Goal: Task Accomplishment & Management: Manage account settings

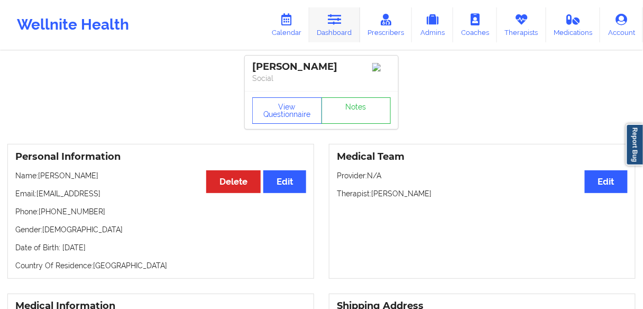
click at [332, 37] on link "Dashboard" at bounding box center [334, 24] width 51 height 35
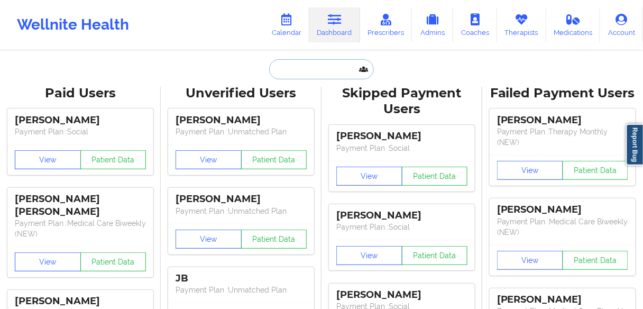
click at [299, 76] on input "text" at bounding box center [321, 69] width 105 height 20
paste input "[PERSON_NAME]"
type input "[PERSON_NAME]"
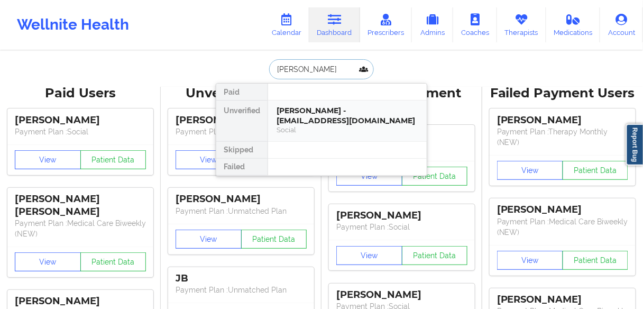
click at [292, 115] on div "[PERSON_NAME] - [EMAIL_ADDRESS][DOMAIN_NAME]" at bounding box center [348, 116] width 142 height 20
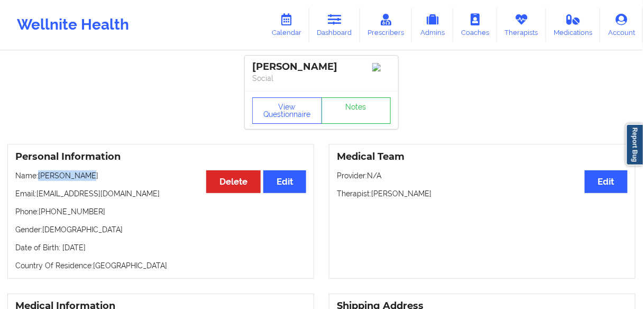
drag, startPoint x: 68, startPoint y: 177, endPoint x: 40, endPoint y: 180, distance: 28.3
click at [40, 180] on p "Name: [PERSON_NAME]" at bounding box center [160, 175] width 291 height 11
copy p "[PERSON_NAME]"
click at [334, 22] on icon at bounding box center [335, 20] width 14 height 12
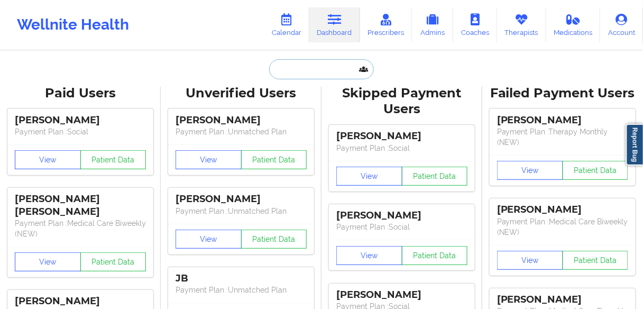
click at [307, 72] on input "text" at bounding box center [321, 69] width 105 height 20
paste input "[PERSON_NAME]"
type input "[PERSON_NAME]"
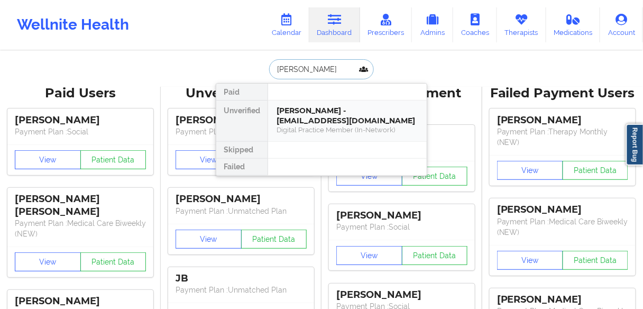
click at [311, 121] on div "[PERSON_NAME] - [EMAIL_ADDRESS][DOMAIN_NAME]" at bounding box center [348, 116] width 142 height 20
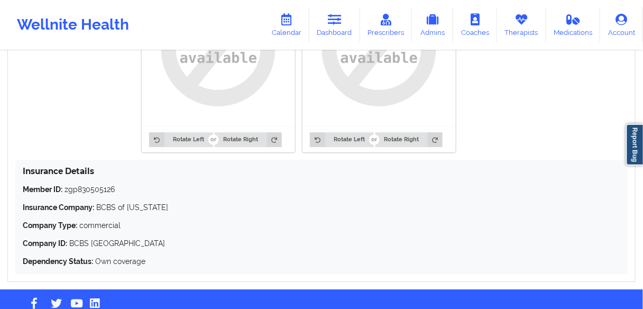
scroll to position [759, 0]
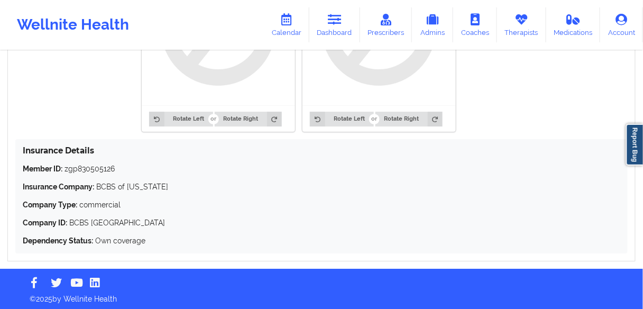
click at [89, 168] on p "Member ID: zgp830505126" at bounding box center [322, 168] width 598 height 11
copy p "zgp830505126"
click at [97, 167] on p "Member ID: zgp830505126" at bounding box center [322, 168] width 598 height 11
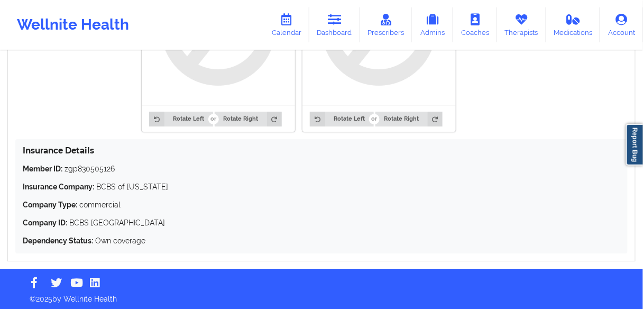
click at [106, 181] on p "Insurance Company: BCBS of [US_STATE]" at bounding box center [322, 186] width 598 height 11
click at [94, 167] on p "Member ID: zgp830505126" at bounding box center [322, 168] width 598 height 11
copy p "zgp830505126"
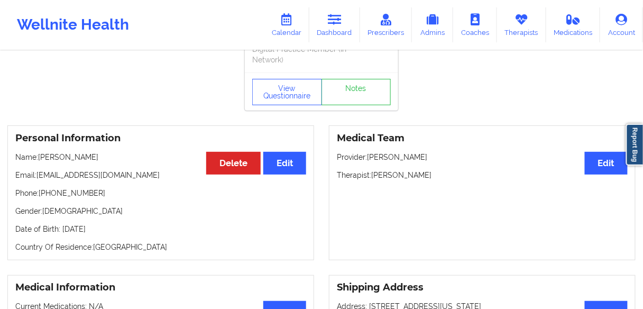
scroll to position [0, 0]
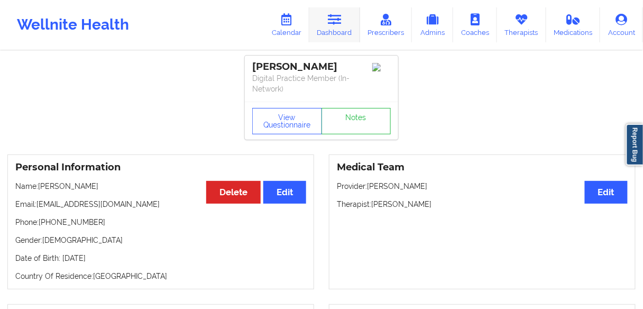
click at [326, 30] on link "Dashboard" at bounding box center [334, 24] width 51 height 35
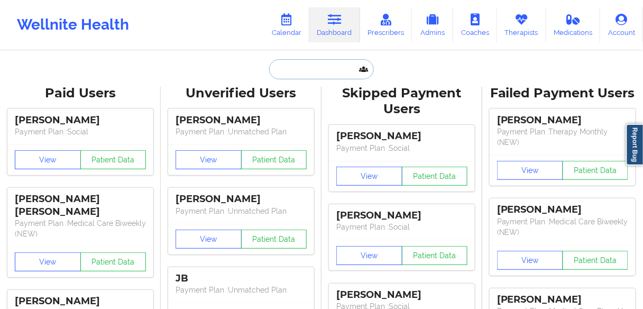
click at [295, 74] on input "text" at bounding box center [321, 69] width 105 height 20
paste input "[PERSON_NAME]"
type input "[PERSON_NAME]"
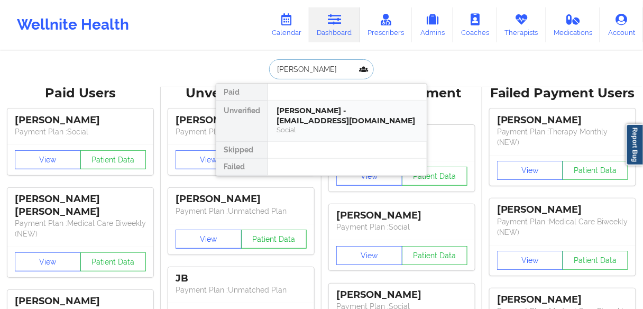
click at [303, 119] on div "[PERSON_NAME] - [EMAIL_ADDRESS][DOMAIN_NAME]" at bounding box center [348, 116] width 142 height 20
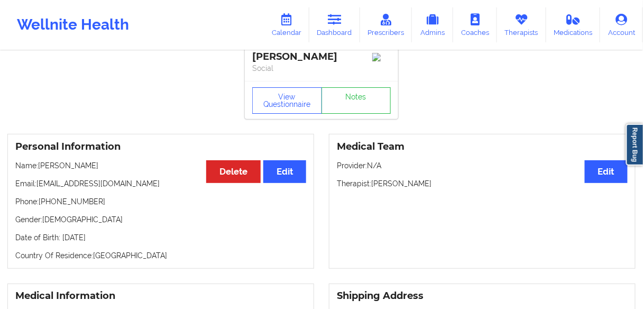
scroll to position [42, 0]
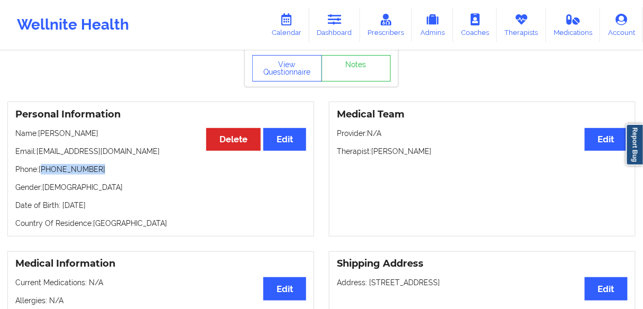
drag, startPoint x: 99, startPoint y: 171, endPoint x: 42, endPoint y: 169, distance: 57.2
click at [42, 169] on p "Phone: [PHONE_NUMBER]" at bounding box center [160, 169] width 291 height 11
copy p "[PHONE_NUMBER]"
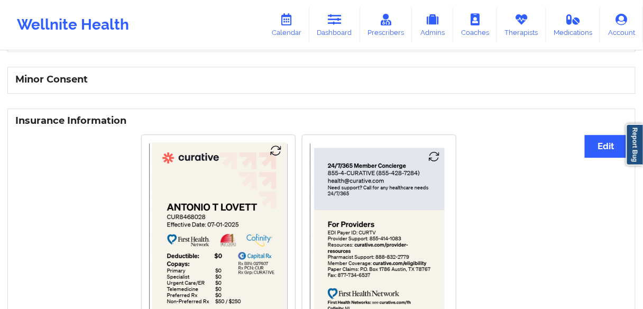
scroll to position [542, 0]
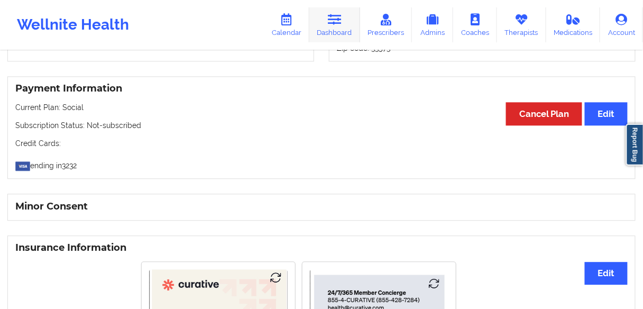
click at [336, 23] on icon at bounding box center [335, 20] width 14 height 12
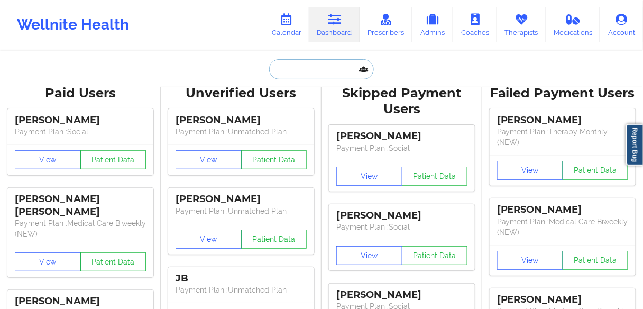
click at [300, 68] on input "text" at bounding box center [321, 69] width 105 height 20
paste input "[PERSON_NAME]"
type input "[PERSON_NAME]"
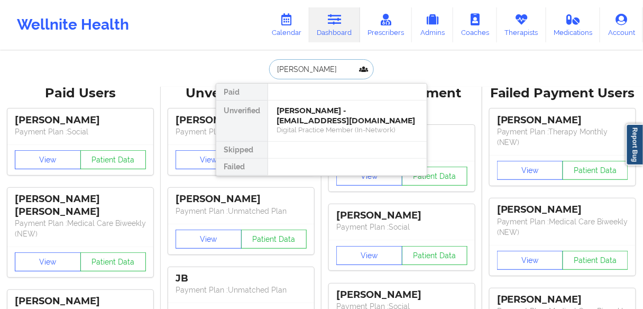
click at [306, 115] on div "[PERSON_NAME] - [EMAIL_ADDRESS][DOMAIN_NAME]" at bounding box center [348, 116] width 142 height 20
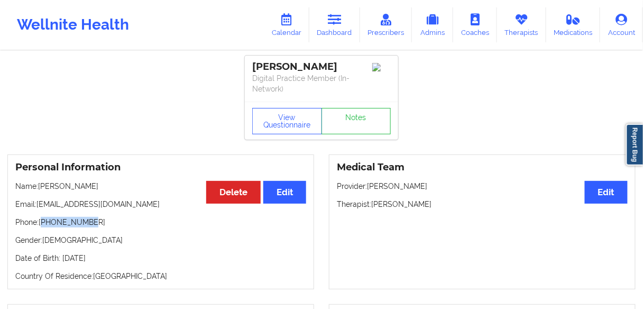
drag, startPoint x: 94, startPoint y: 221, endPoint x: 42, endPoint y: 225, distance: 51.5
click at [42, 225] on p "Phone: [PHONE_NUMBER]" at bounding box center [160, 222] width 291 height 11
copy p "19567399338"
click at [71, 241] on p "Gender: [DEMOGRAPHIC_DATA]" at bounding box center [160, 240] width 291 height 11
click at [67, 223] on p "Phone: [PHONE_NUMBER]" at bounding box center [160, 222] width 291 height 11
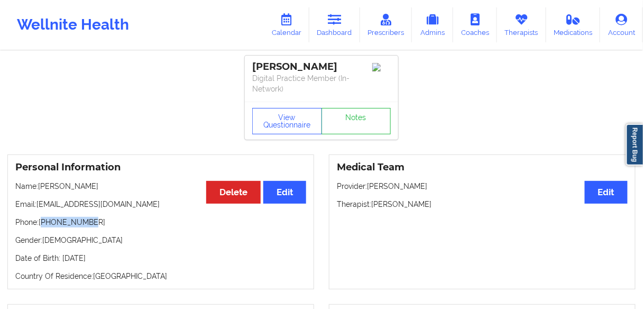
click at [67, 223] on p "Phone: [PHONE_NUMBER]" at bounding box center [160, 222] width 291 height 11
copy p "19567399338"
click at [334, 28] on link "Dashboard" at bounding box center [334, 24] width 51 height 35
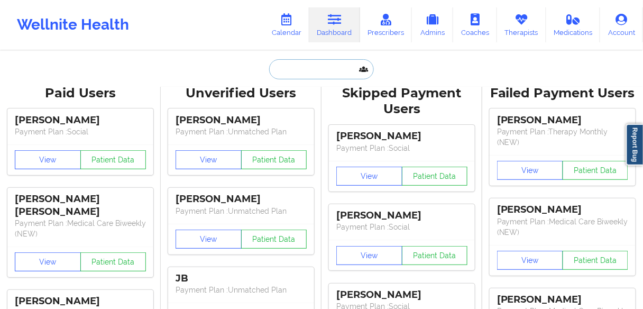
click at [292, 68] on input "text" at bounding box center [321, 69] width 105 height 20
paste input "[PERSON_NAME]"
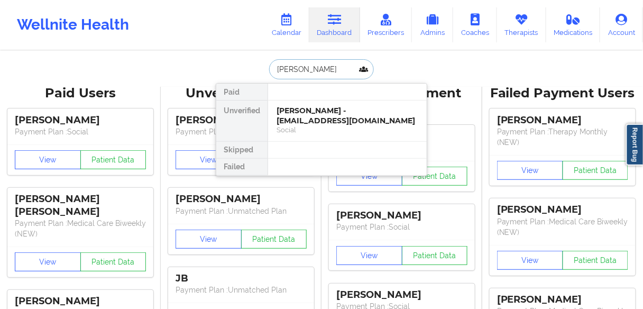
type input "[PERSON_NAME]"
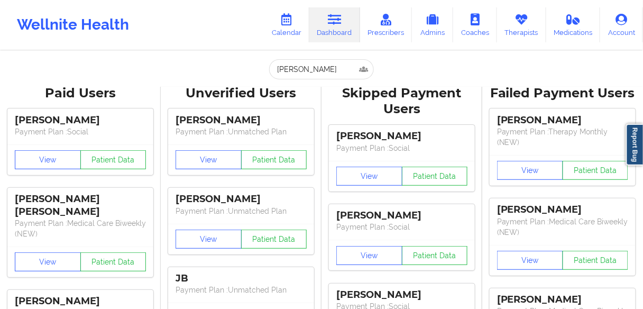
drag, startPoint x: 262, startPoint y: 179, endPoint x: 305, endPoint y: 123, distance: 70.5
click at [334, 68] on input "[PERSON_NAME]" at bounding box center [321, 69] width 105 height 20
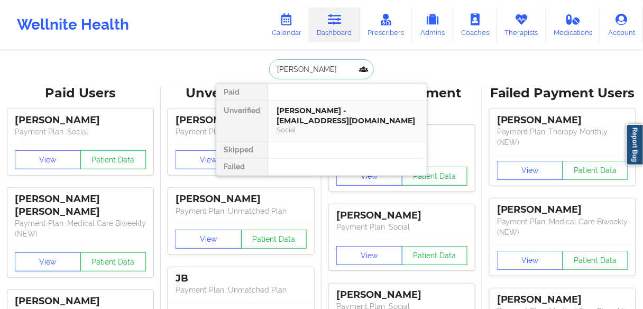
click at [309, 117] on div "[PERSON_NAME] - [EMAIL_ADDRESS][DOMAIN_NAME]" at bounding box center [348, 116] width 142 height 20
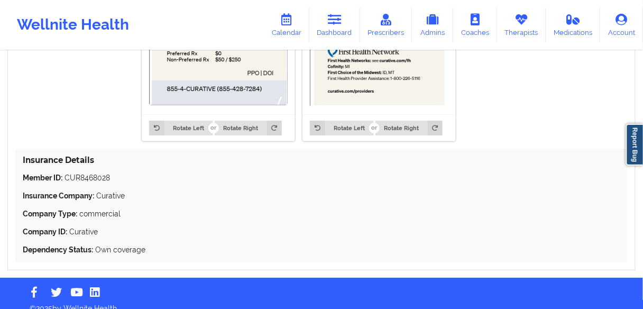
scroll to position [923, 0]
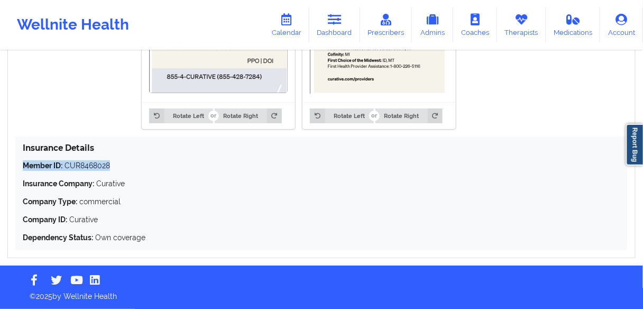
drag, startPoint x: 34, startPoint y: 166, endPoint x: 20, endPoint y: 165, distance: 13.8
click at [20, 165] on div "Insurance Details Member ID: CUR8468028 Insurance Company: Curative Company Typ…" at bounding box center [321, 193] width 613 height 114
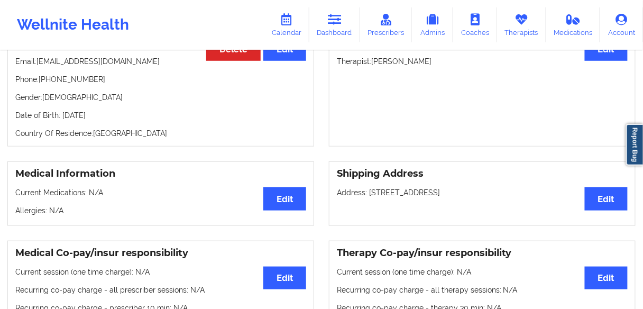
scroll to position [119, 0]
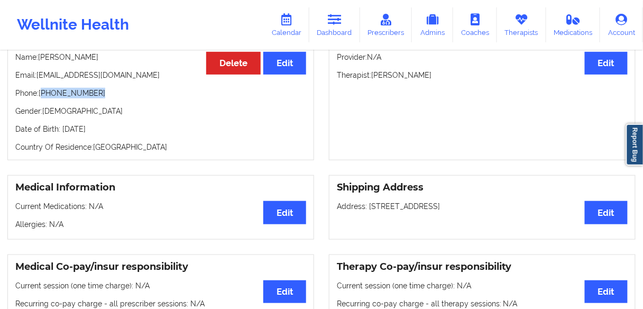
drag, startPoint x: 101, startPoint y: 97, endPoint x: 43, endPoint y: 95, distance: 57.2
click at [43, 95] on p "Phone: [PHONE_NUMBER]" at bounding box center [160, 93] width 291 height 11
copy p "[PHONE_NUMBER]"
click at [334, 22] on icon at bounding box center [335, 20] width 14 height 12
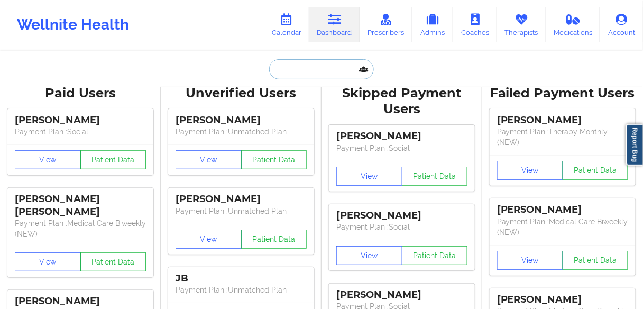
click at [300, 70] on input "text" at bounding box center [321, 69] width 105 height 20
paste input "[PERSON_NAME]"
type input "[PERSON_NAME]"
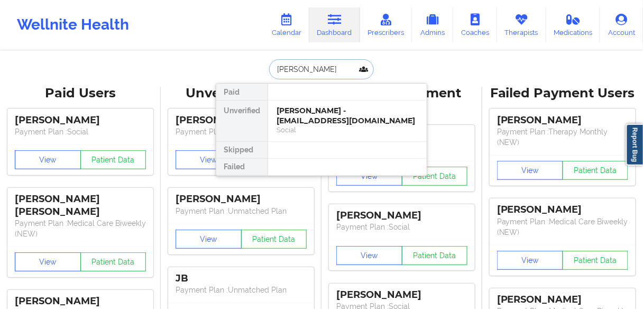
scroll to position [0, 19]
click at [311, 116] on div "[PERSON_NAME] - [EMAIL_ADDRESS][DOMAIN_NAME]" at bounding box center [348, 116] width 142 height 20
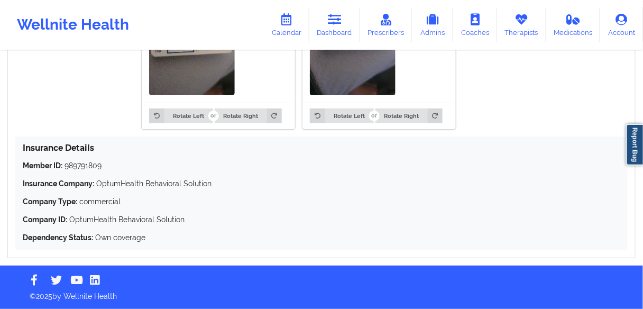
scroll to position [973, 0]
drag, startPoint x: 120, startPoint y: 169, endPoint x: 72, endPoint y: 169, distance: 47.6
click at [72, 169] on p "Member ID: 989791809" at bounding box center [322, 165] width 598 height 11
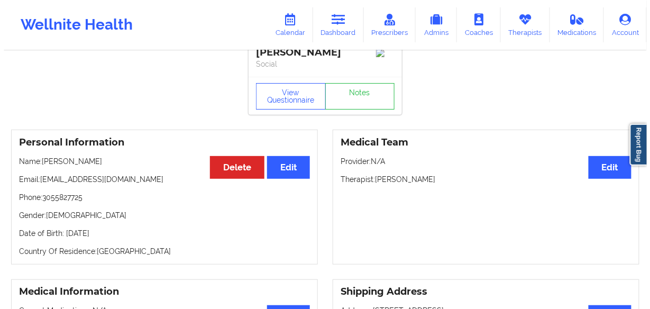
scroll to position [0, 0]
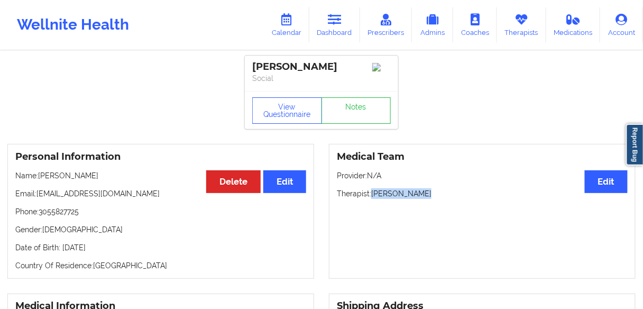
drag, startPoint x: 426, startPoint y: 205, endPoint x: 372, endPoint y: 205, distance: 54.5
click at [372, 199] on p "Therapist: [PERSON_NAME]" at bounding box center [482, 193] width 291 height 11
copy p "[PERSON_NAME]"
click at [334, 27] on link "Dashboard" at bounding box center [334, 24] width 51 height 35
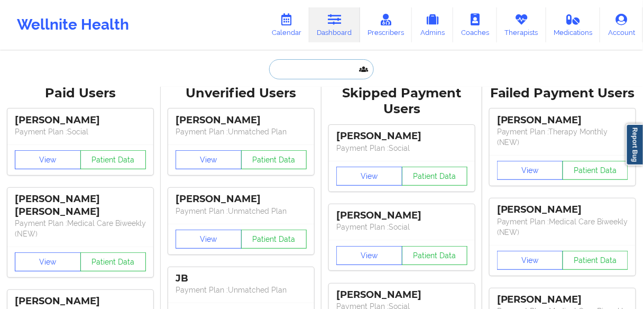
click at [287, 76] on input "text" at bounding box center [321, 69] width 105 height 20
click at [288, 34] on link "Calendar" at bounding box center [286, 24] width 45 height 35
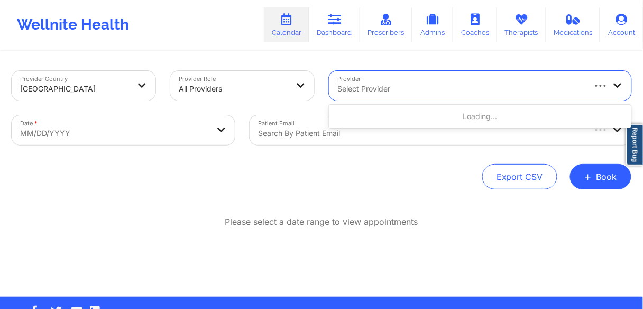
click at [381, 84] on div at bounding box center [461, 89] width 247 height 13
paste input "[PERSON_NAME]"
type input "[PERSON_NAME]"
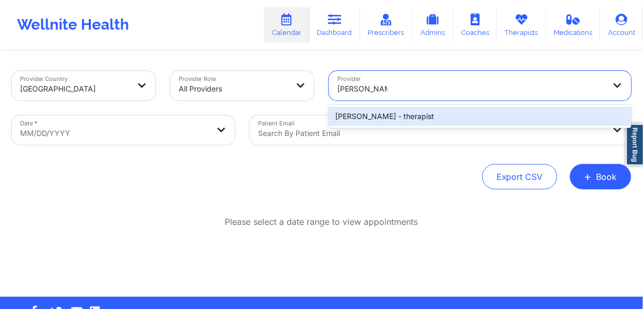
click at [376, 116] on div "[PERSON_NAME] - therapist" at bounding box center [480, 116] width 303 height 19
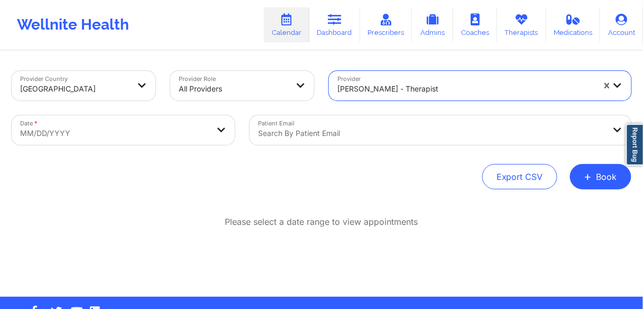
click at [104, 134] on body "Wellnite Health Calendar Dashboard Prescribers Admins Coaches Therapists Medica…" at bounding box center [321, 154] width 643 height 309
select select "2025-8"
select select "2025-9"
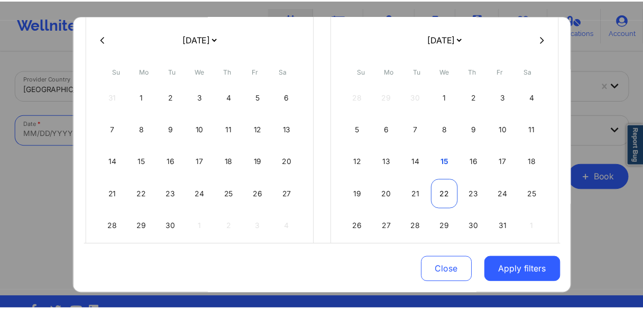
scroll to position [85, 0]
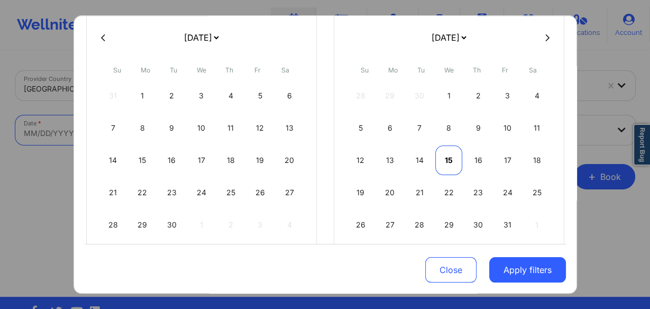
click at [452, 160] on div "15" at bounding box center [448, 160] width 27 height 30
select select "2025-9"
select select "2025-10"
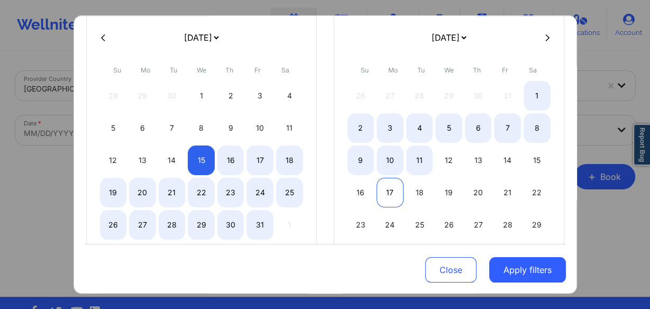
select select "2025-9"
select select "2025-10"
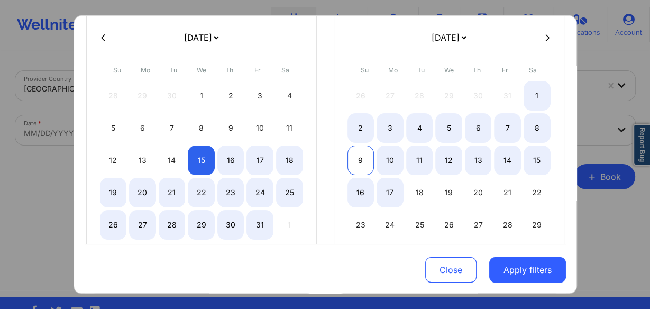
select select "2025-9"
select select "2025-10"
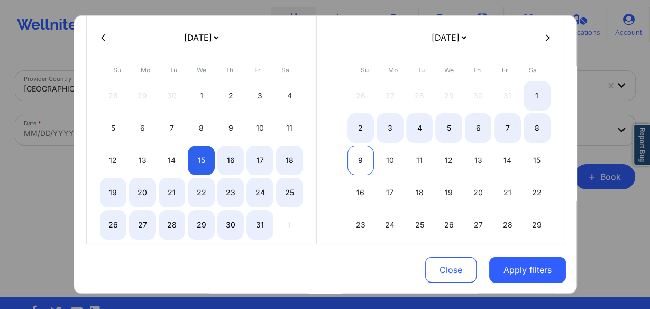
click at [360, 164] on div "9" at bounding box center [361, 160] width 27 height 30
select select "2025-9"
select select "2025-10"
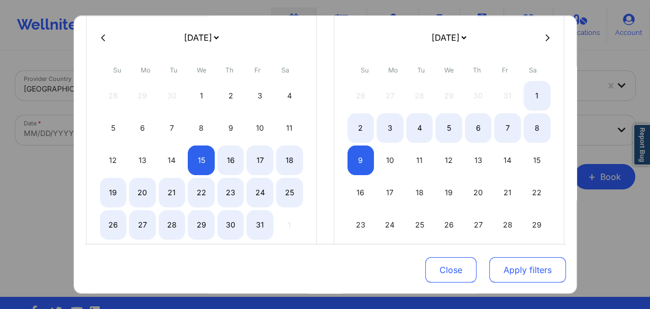
click at [524, 273] on button "Apply filters" at bounding box center [527, 269] width 77 height 25
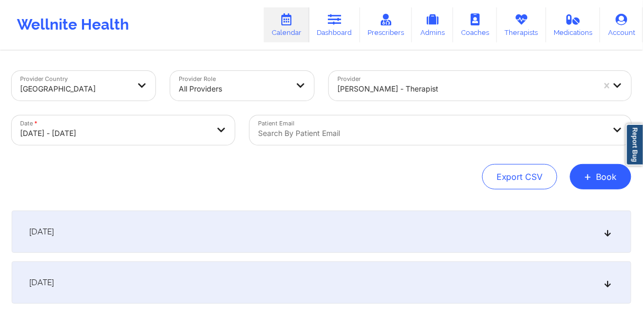
click at [54, 233] on span "[DATE]" at bounding box center [41, 231] width 25 height 11
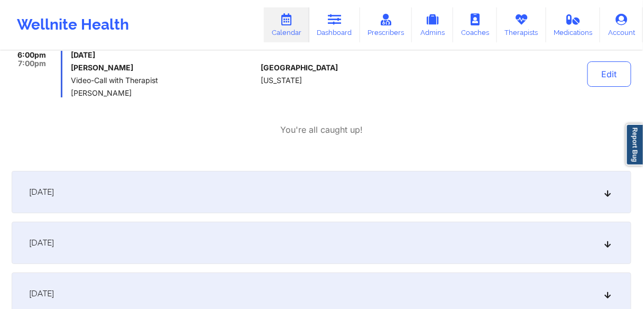
scroll to position [889, 0]
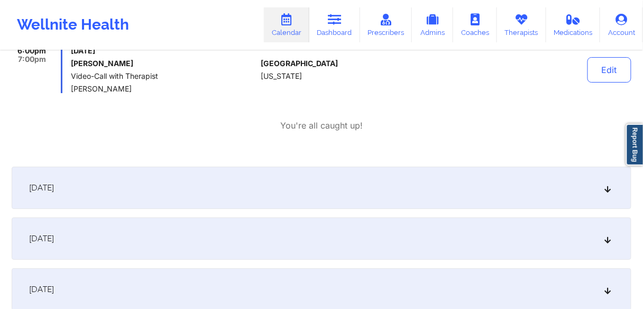
click at [101, 204] on div "[DATE]" at bounding box center [322, 188] width 620 height 42
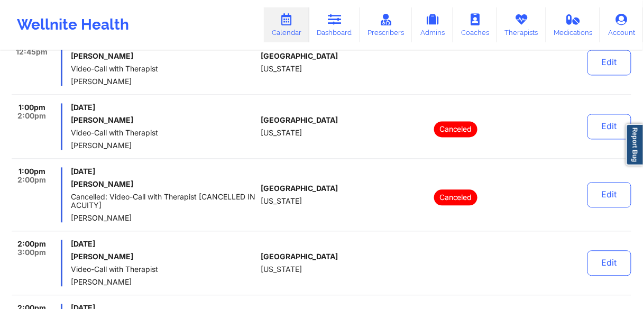
scroll to position [1439, 0]
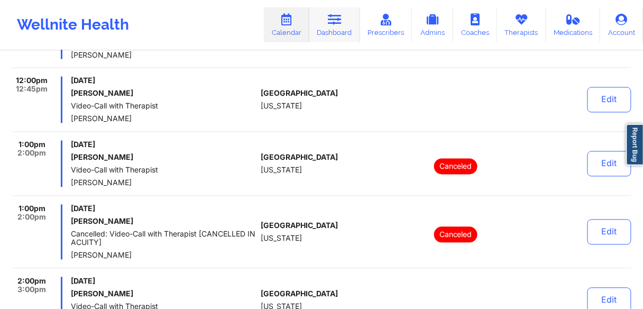
click at [334, 19] on icon at bounding box center [335, 20] width 14 height 12
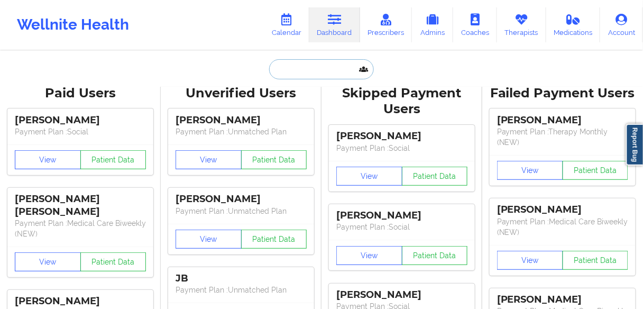
click at [306, 69] on input "text" at bounding box center [321, 69] width 105 height 20
paste input "[PERSON_NAME]"
type input "[PERSON_NAME]"
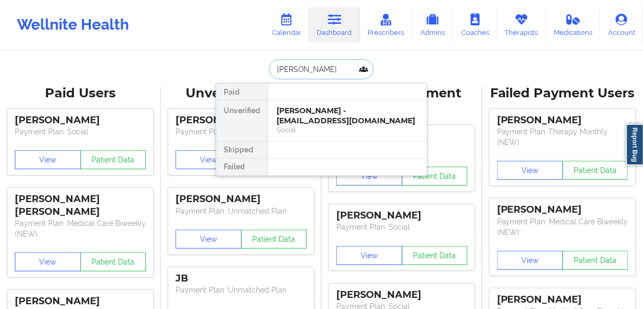
scroll to position [0, 17]
click at [316, 120] on div "[PERSON_NAME] - [EMAIL_ADDRESS][DOMAIN_NAME]" at bounding box center [348, 116] width 142 height 20
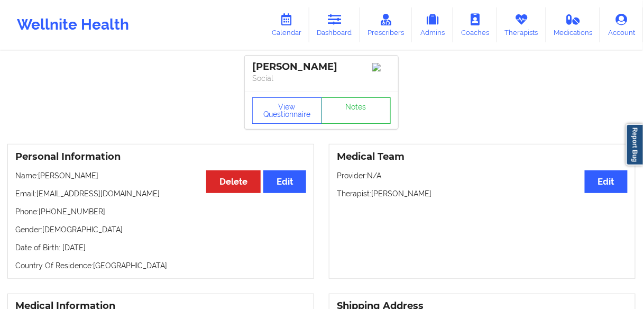
drag, startPoint x: 93, startPoint y: 186, endPoint x: 57, endPoint y: 147, distance: 53.5
click at [35, 181] on p "Name: [PERSON_NAME]" at bounding box center [160, 175] width 291 height 11
copy p ": [PERSON_NAME]"
click at [125, 181] on p "Name: [PERSON_NAME]" at bounding box center [160, 175] width 291 height 11
drag, startPoint x: 120, startPoint y: 187, endPoint x: 35, endPoint y: 204, distance: 86.4
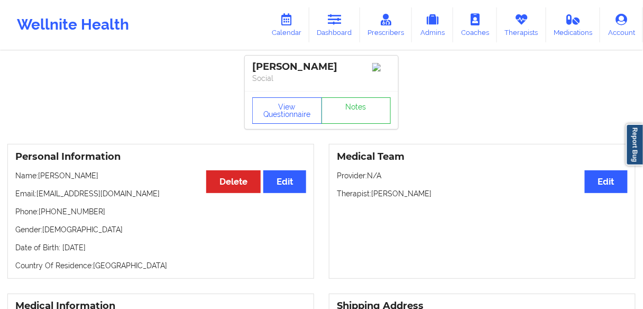
click at [34, 194] on div "Personal Information Edit Delete Name: [PERSON_NAME] Email: [EMAIL_ADDRESS][DOM…" at bounding box center [160, 211] width 307 height 135
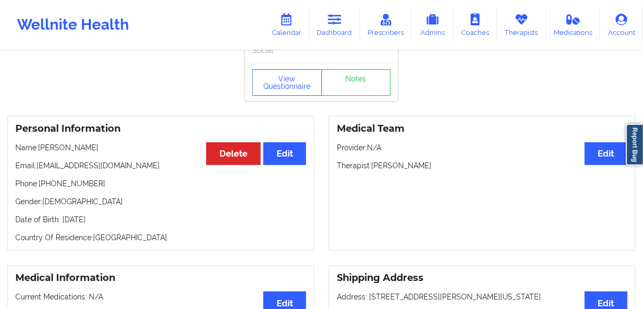
scroll to position [42, 0]
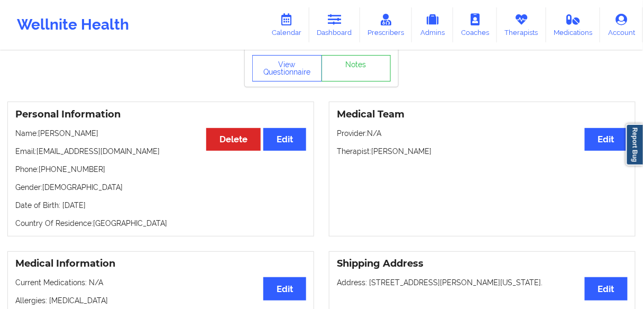
click at [50, 157] on p "Email: [EMAIL_ADDRESS][DOMAIN_NAME]" at bounding box center [160, 151] width 291 height 11
drag, startPoint x: 39, startPoint y: 143, endPoint x: 117, endPoint y: 145, distance: 78.3
click at [117, 139] on p "Name: [PERSON_NAME]" at bounding box center [160, 133] width 291 height 11
copy p "[PERSON_NAME]"
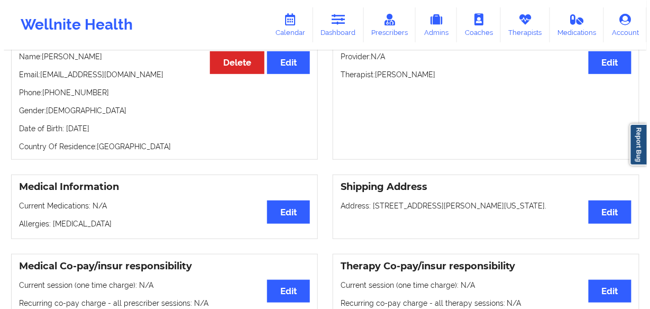
scroll to position [0, 0]
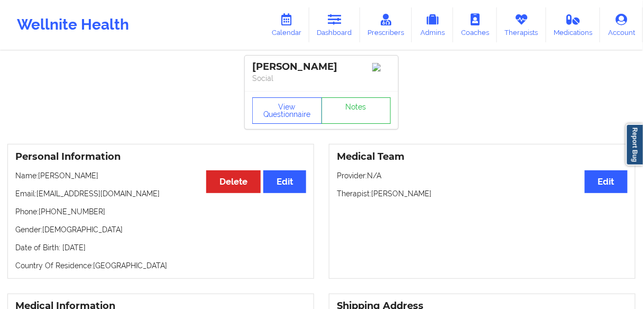
drag, startPoint x: 439, startPoint y: 203, endPoint x: 373, endPoint y: 208, distance: 66.3
click at [373, 199] on p "Therapist: [PERSON_NAME]" at bounding box center [482, 193] width 291 height 11
drag, startPoint x: 292, startPoint y: 26, endPoint x: 292, endPoint y: 33, distance: 6.3
click at [292, 26] on link "Calendar" at bounding box center [286, 24] width 45 height 35
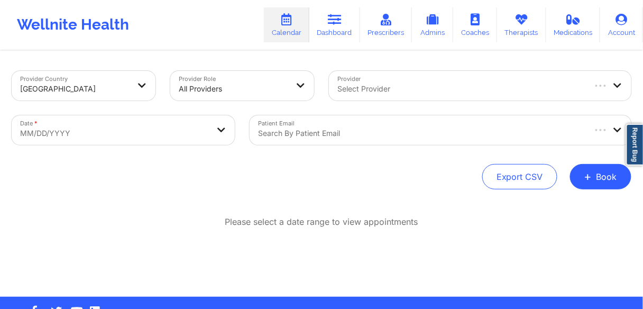
click at [441, 99] on div "Select Provider" at bounding box center [457, 86] width 256 height 30
paste input "[PERSON_NAME]"
type input "[PERSON_NAME]"
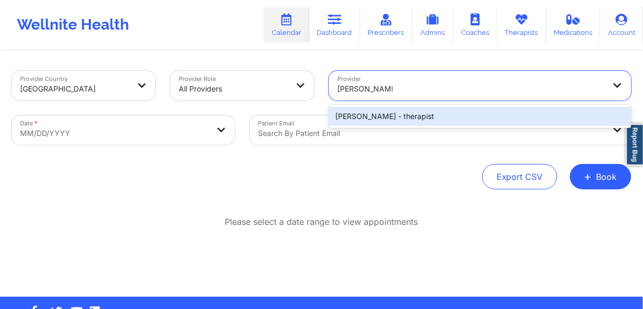
click at [397, 116] on div "[PERSON_NAME] - therapist" at bounding box center [480, 116] width 303 height 19
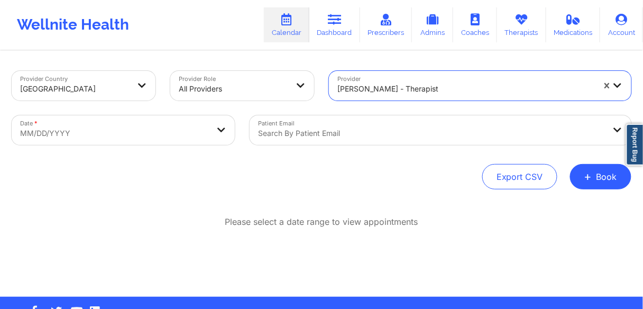
click at [189, 133] on body "Wellnite Health Calendar Dashboard Prescribers Admins Coaches Therapists Medica…" at bounding box center [321, 154] width 643 height 309
select select "2025-8"
select select "2025-9"
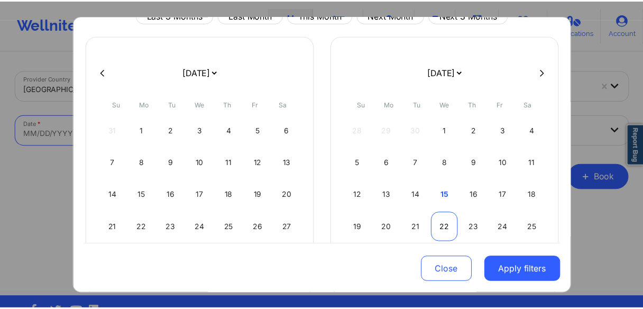
scroll to position [85, 0]
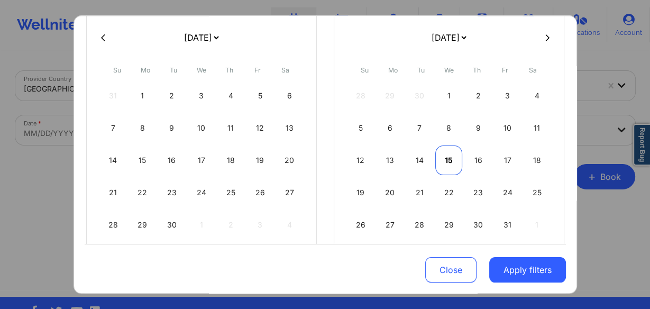
click at [444, 159] on div "15" at bounding box center [448, 160] width 27 height 30
select select "2025-9"
select select "2025-10"
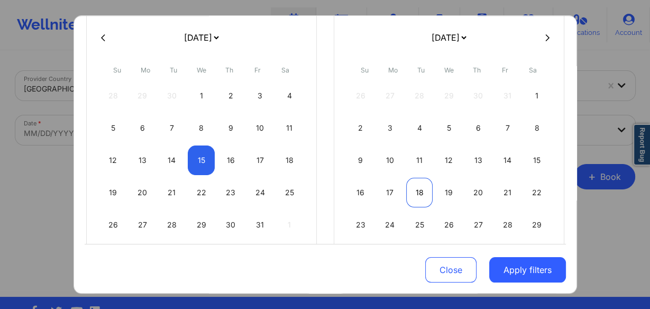
select select "2025-9"
select select "2025-10"
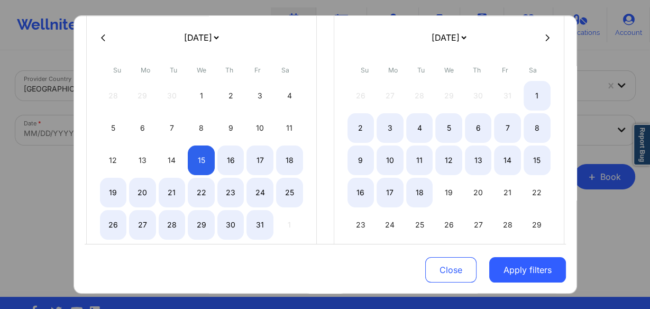
select select "2025-9"
select select "2025-10"
select select "2025-9"
select select "2025-10"
click at [388, 189] on div "17" at bounding box center [390, 193] width 27 height 30
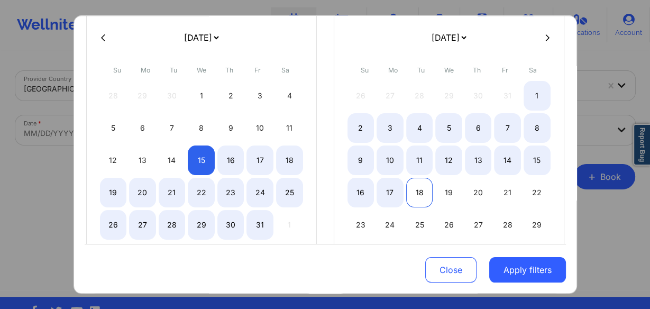
select select "2025-9"
select select "2025-10"
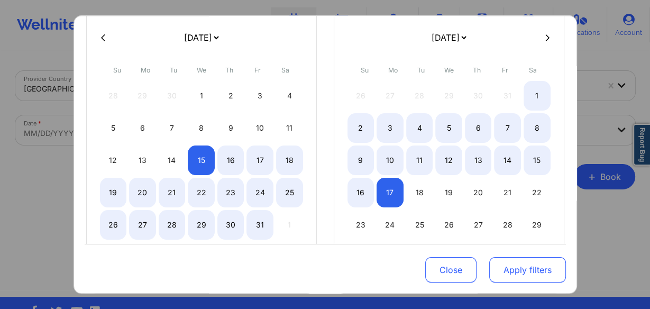
click at [518, 269] on button "Apply filters" at bounding box center [527, 269] width 77 height 25
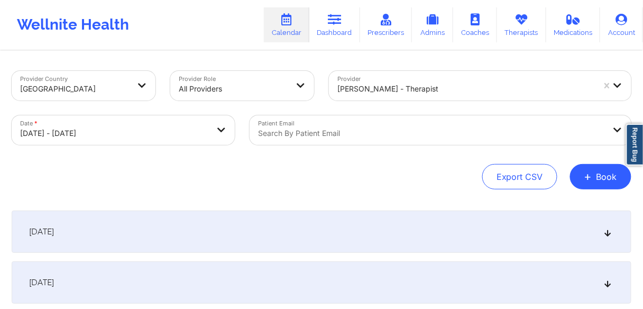
click at [80, 292] on div "[DATE]" at bounding box center [322, 282] width 620 height 42
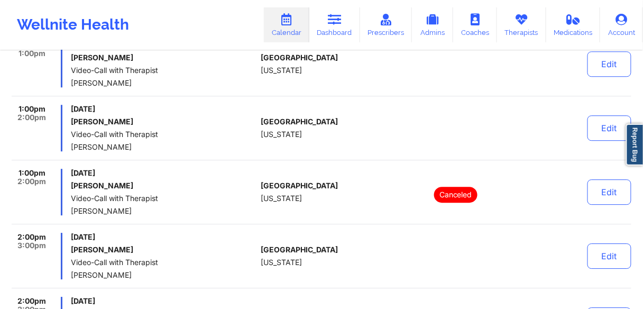
scroll to position [593, 0]
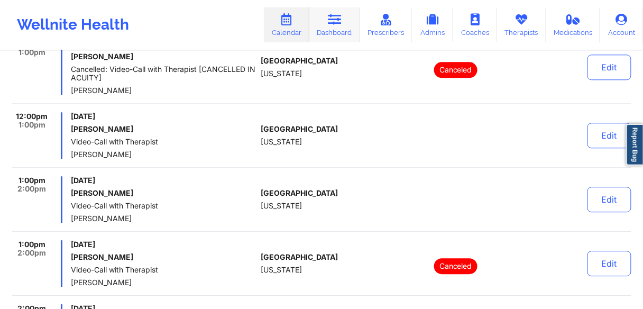
click at [331, 31] on link "Dashboard" at bounding box center [334, 24] width 51 height 35
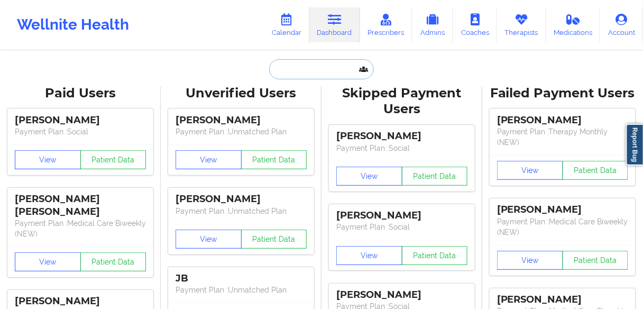
click at [314, 75] on input "text" at bounding box center [321, 69] width 105 height 20
paste input "[PERSON_NAME]"
type input "[PERSON_NAME]"
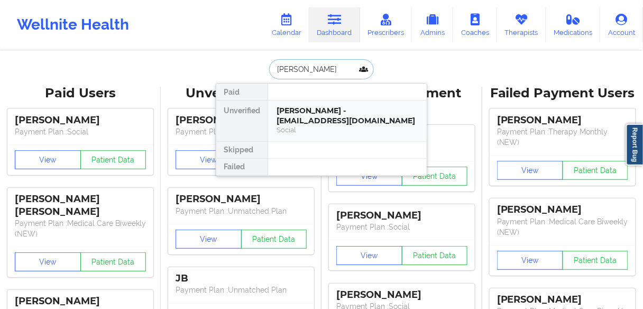
click at [300, 111] on div "[PERSON_NAME] - [EMAIL_ADDRESS][DOMAIN_NAME]" at bounding box center [348, 116] width 142 height 20
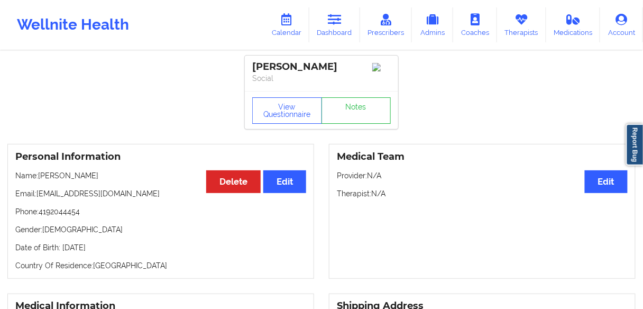
click at [68, 214] on p "Phone: [PHONE_NUMBER]" at bounding box center [160, 211] width 291 height 11
click at [337, 20] on icon at bounding box center [335, 20] width 14 height 12
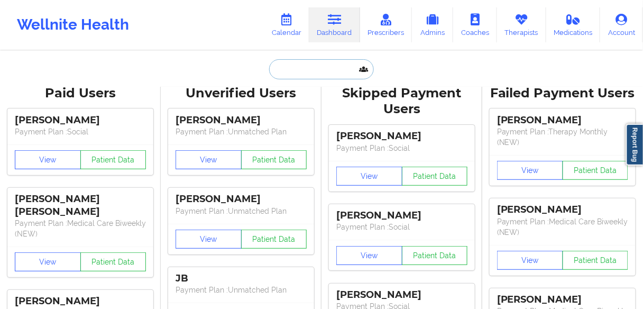
click at [320, 70] on input "text" at bounding box center [321, 69] width 105 height 20
paste input "[PERSON_NAME]"
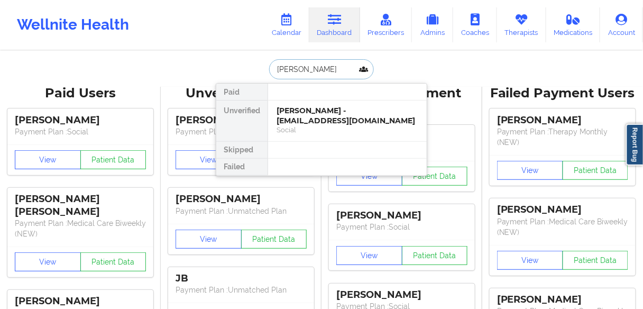
drag, startPoint x: 307, startPoint y: 69, endPoint x: 254, endPoint y: 68, distance: 52.9
click at [254, 68] on div "[PERSON_NAME] Paid Unverified [PERSON_NAME] - [EMAIL_ADDRESS][DOMAIN_NAME] Soci…" at bounding box center [322, 69] width 212 height 20
drag, startPoint x: 345, startPoint y: 69, endPoint x: 216, endPoint y: 68, distance: 129.1
click at [216, 68] on div "[PERSON_NAME] Paid Unverified [PERSON_NAME] - [EMAIL_ADDRESS][DOMAIN_NAME] Soci…" at bounding box center [322, 69] width 212 height 20
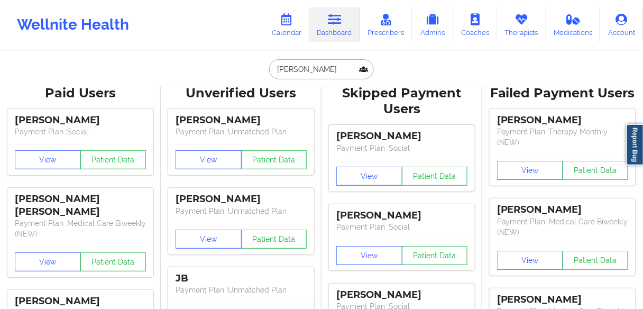
paste input "[PERSON_NAME]"
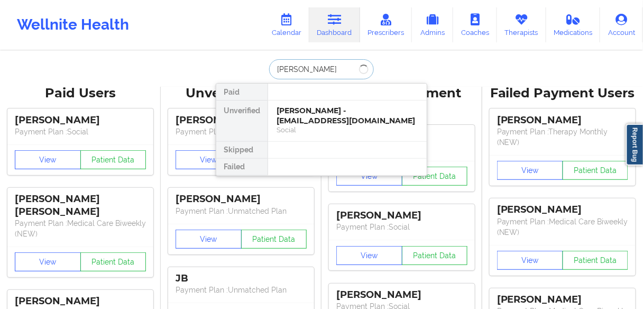
click at [300, 70] on input "[PERSON_NAME]" at bounding box center [321, 69] width 105 height 20
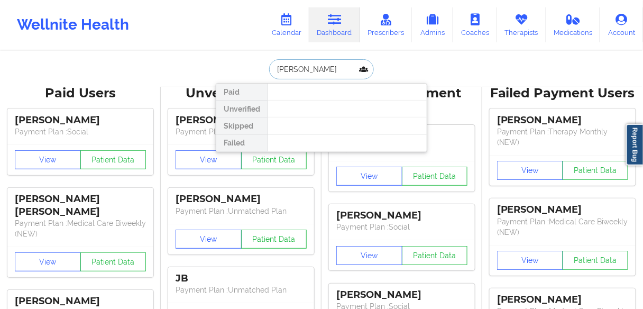
click at [301, 70] on input "[PERSON_NAME]" at bounding box center [321, 69] width 105 height 20
type input "[PERSON_NAME]"
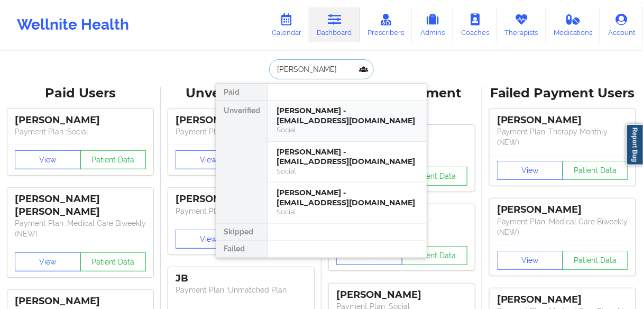
click at [315, 120] on div "[PERSON_NAME] - [EMAIL_ADDRESS][DOMAIN_NAME]" at bounding box center [348, 116] width 142 height 20
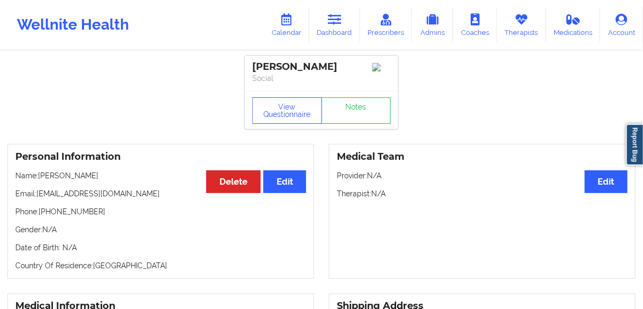
click at [317, 66] on div "[PERSON_NAME]" at bounding box center [321, 67] width 139 height 12
click at [335, 35] on link "Dashboard" at bounding box center [334, 24] width 51 height 35
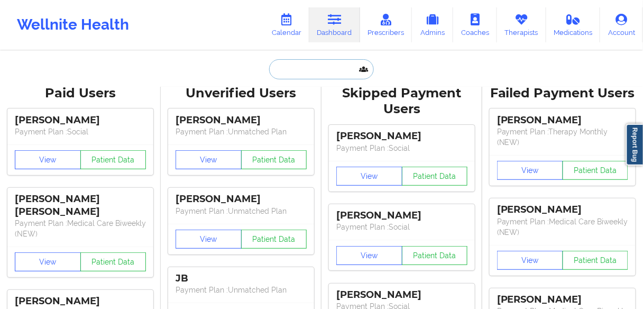
click at [309, 74] on input "text" at bounding box center [321, 69] width 105 height 20
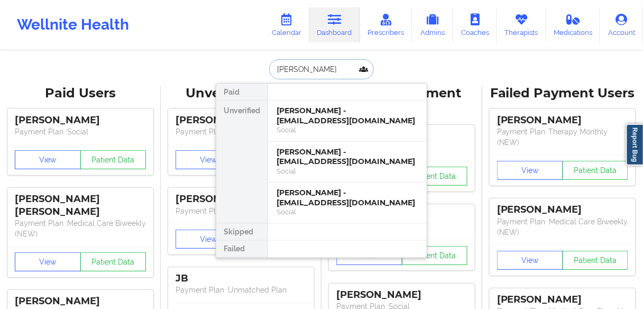
type input "[PERSON_NAME]"
click at [295, 197] on div "[PERSON_NAME] - [EMAIL_ADDRESS][DOMAIN_NAME]" at bounding box center [348, 198] width 142 height 20
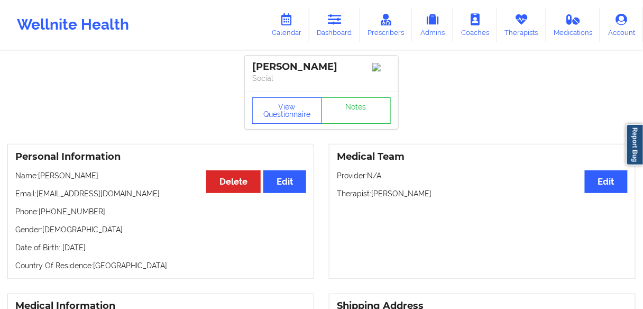
drag, startPoint x: 434, startPoint y: 194, endPoint x: 373, endPoint y: 194, distance: 61.4
click at [373, 194] on p "Therapist: [PERSON_NAME]" at bounding box center [482, 193] width 291 height 11
drag, startPoint x: 106, startPoint y: 214, endPoint x: 43, endPoint y: 216, distance: 63.0
click at [43, 216] on p "Phone: [PHONE_NUMBER]" at bounding box center [160, 211] width 291 height 11
click at [92, 216] on p "Phone: [PHONE_NUMBER]" at bounding box center [160, 211] width 291 height 11
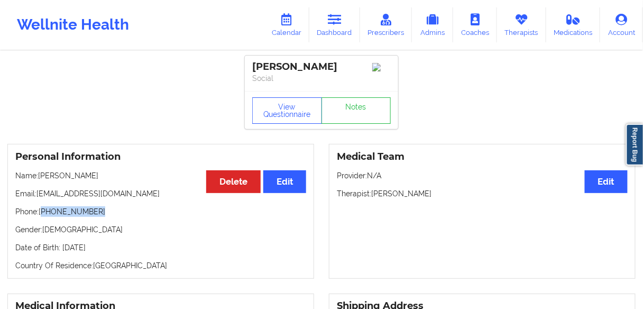
drag, startPoint x: 109, startPoint y: 212, endPoint x: 103, endPoint y: 213, distance: 5.9
click at [109, 211] on p "Phone: [PHONE_NUMBER]" at bounding box center [160, 211] width 291 height 11
click at [76, 213] on p "Phone: [PHONE_NUMBER]" at bounding box center [160, 211] width 291 height 11
drag, startPoint x: 99, startPoint y: 212, endPoint x: 42, endPoint y: 218, distance: 57.4
click at [42, 217] on p "Phone: [PHONE_NUMBER]" at bounding box center [160, 211] width 291 height 11
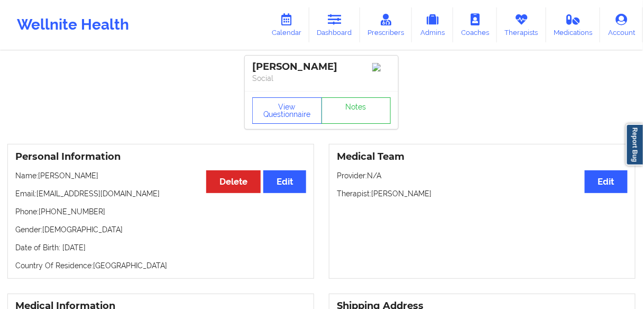
drag, startPoint x: 140, startPoint y: 197, endPoint x: 38, endPoint y: 194, distance: 102.2
click at [38, 194] on p "Email: [EMAIL_ADDRESS][DOMAIN_NAME]" at bounding box center [160, 193] width 291 height 11
click at [134, 199] on p "Email: [EMAIL_ADDRESS][DOMAIN_NAME]" at bounding box center [160, 193] width 291 height 11
drag, startPoint x: 90, startPoint y: 178, endPoint x: 40, endPoint y: 177, distance: 49.7
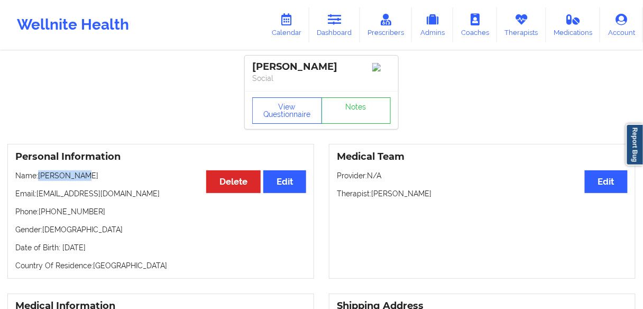
click at [40, 177] on p "Name: [PERSON_NAME]" at bounding box center [160, 175] width 291 height 11
drag, startPoint x: 414, startPoint y: 198, endPoint x: 375, endPoint y: 197, distance: 39.2
click at [372, 197] on p "Therapist: [PERSON_NAME]" at bounding box center [482, 193] width 291 height 11
click at [293, 29] on link "Calendar" at bounding box center [286, 24] width 45 height 35
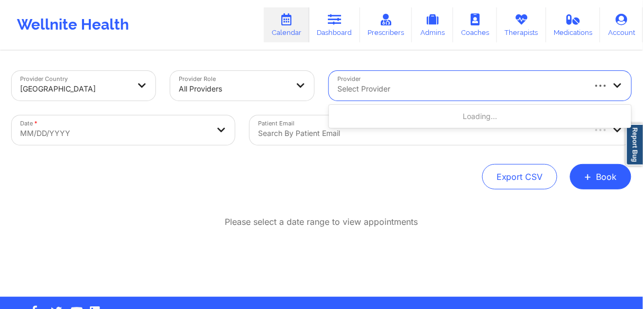
click at [367, 88] on div at bounding box center [461, 89] width 247 height 13
paste input "[PERSON_NAME]"
type input "[PERSON_NAME]"
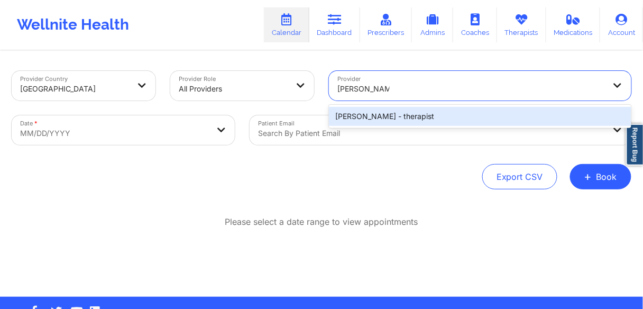
click at [369, 119] on div "[PERSON_NAME] - therapist" at bounding box center [480, 116] width 303 height 19
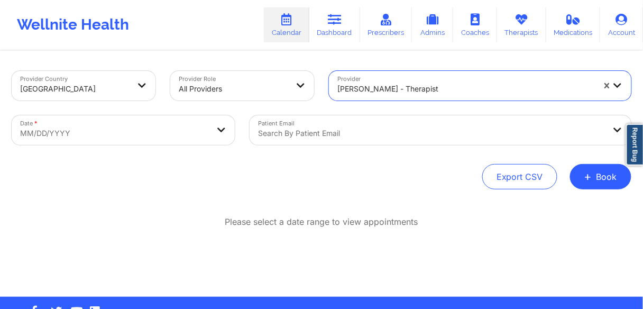
click at [106, 133] on body "Wellnite Health Calendar Dashboard Prescribers Admins Coaches Therapists Medica…" at bounding box center [321, 154] width 643 height 309
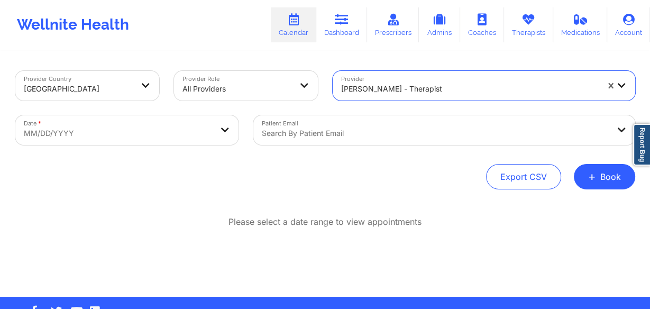
select select "2025-8"
select select "2025-9"
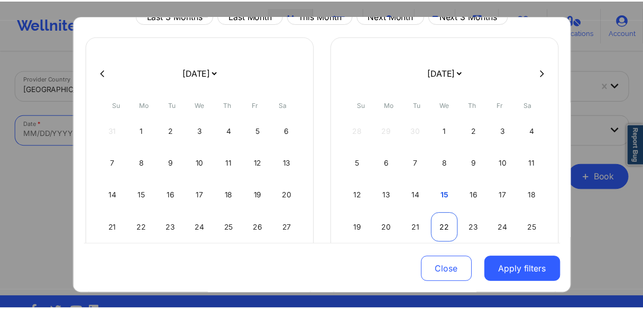
scroll to position [85, 0]
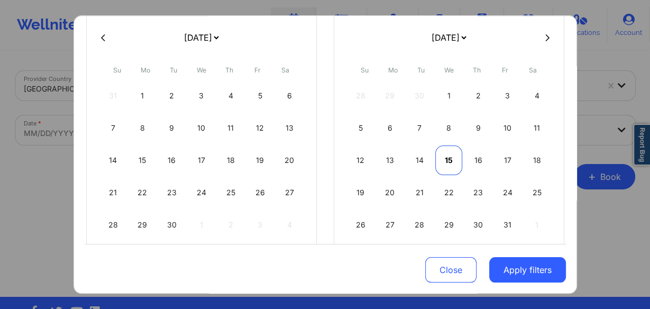
click at [446, 155] on div "15" at bounding box center [448, 160] width 27 height 30
select select "2025-9"
select select "2025-10"
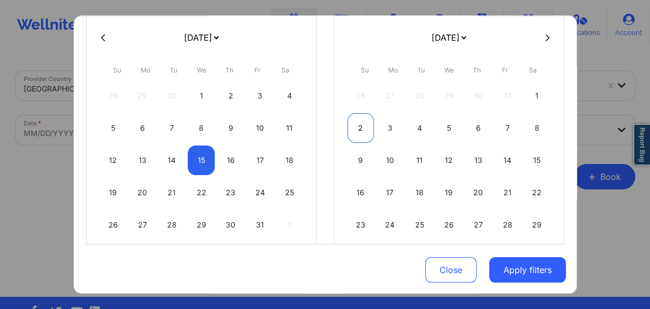
select select "2025-9"
select select "2025-10"
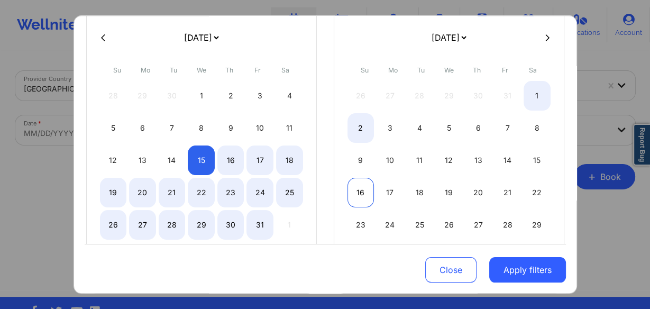
select select "2025-9"
select select "2025-10"
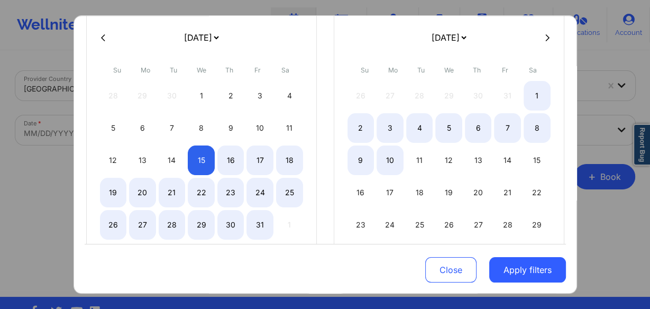
select select "2025-9"
select select "2025-10"
select select "2025-9"
select select "2025-10"
select select "2025-9"
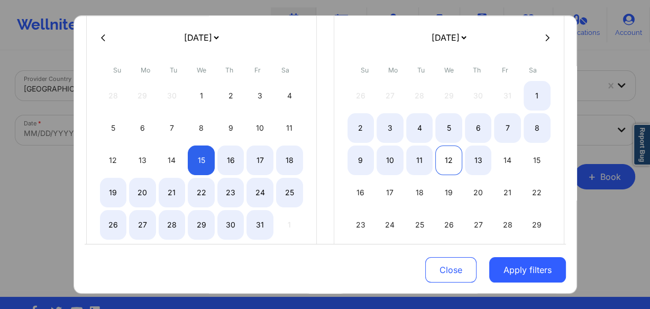
select select "2025-10"
click at [446, 161] on div "12" at bounding box center [448, 160] width 27 height 30
select select "2025-9"
select select "2025-10"
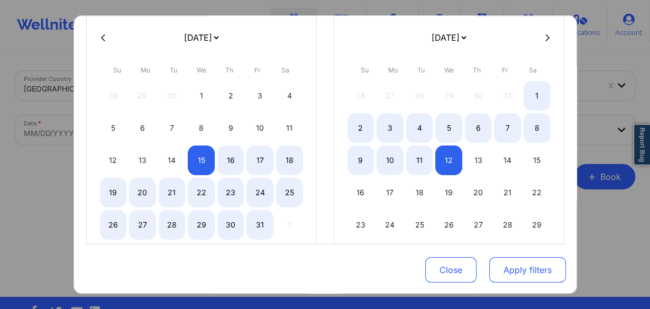
click at [529, 270] on button "Apply filters" at bounding box center [527, 269] width 77 height 25
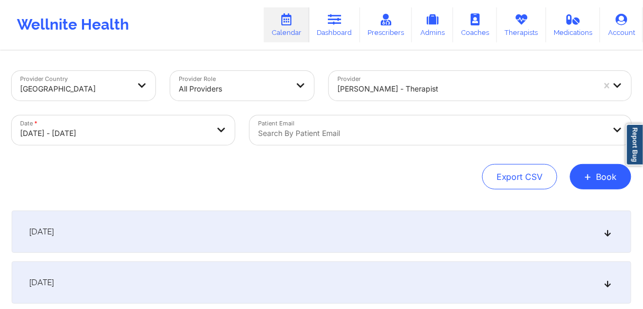
click at [54, 282] on span "[DATE]" at bounding box center [41, 282] width 25 height 11
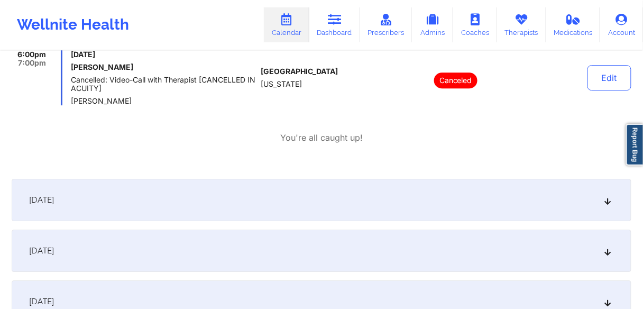
scroll to position [762, 0]
click at [165, 203] on div "[DATE]" at bounding box center [322, 199] width 620 height 42
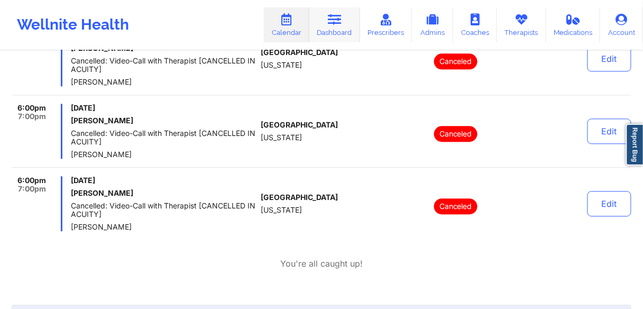
click at [332, 29] on link "Dashboard" at bounding box center [334, 24] width 51 height 35
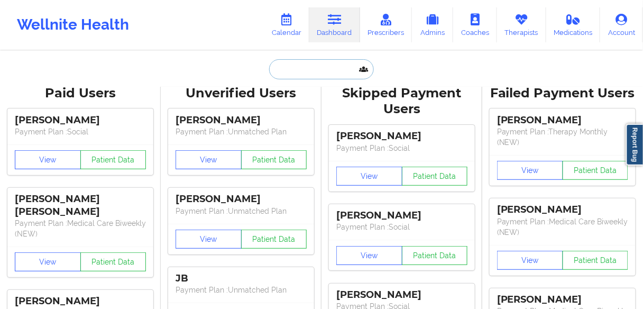
click at [310, 66] on input "text" at bounding box center [321, 69] width 105 height 20
paste input "[PERSON_NAME]"
type input "[PERSON_NAME]"
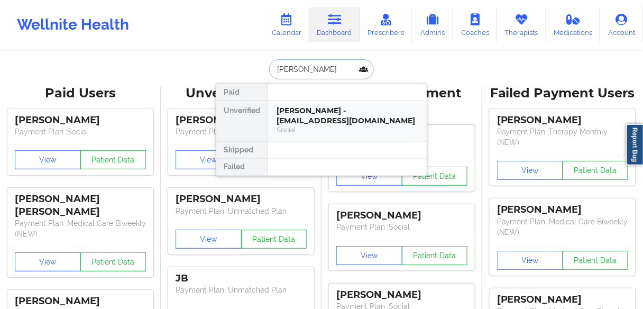
click at [299, 115] on div "[PERSON_NAME] - [EMAIL_ADDRESS][DOMAIN_NAME]" at bounding box center [348, 116] width 142 height 20
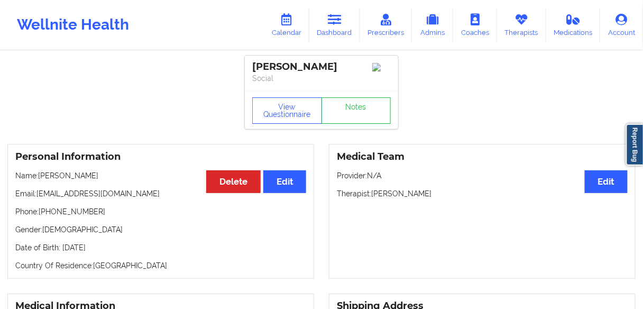
drag, startPoint x: 415, startPoint y: 199, endPoint x: 372, endPoint y: 197, distance: 42.9
click at [372, 199] on p "Therapist: [PERSON_NAME]" at bounding box center [482, 193] width 291 height 11
click at [288, 22] on icon at bounding box center [287, 20] width 14 height 12
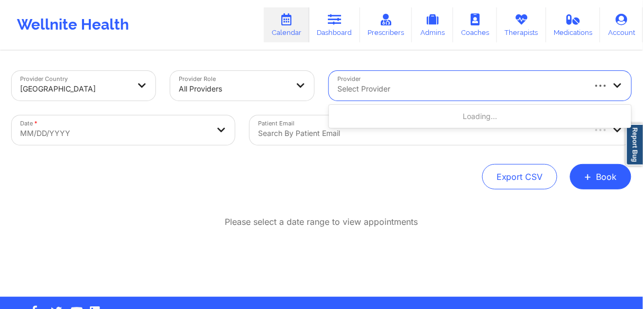
click at [368, 85] on div at bounding box center [461, 89] width 247 height 13
paste input "[PERSON_NAME]"
type input "[PERSON_NAME]"
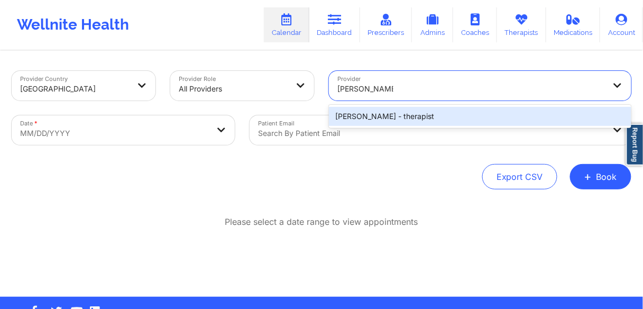
click at [371, 114] on div "[PERSON_NAME] - therapist" at bounding box center [480, 116] width 303 height 19
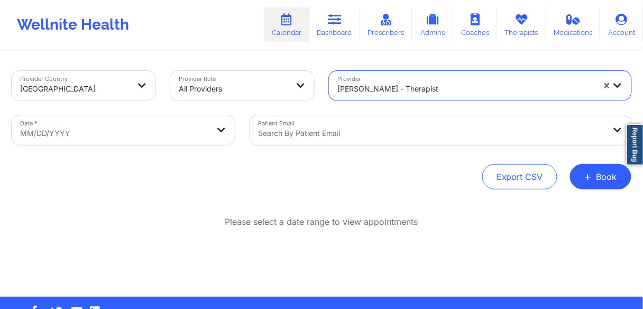
click at [98, 133] on body "Wellnite Health Calendar Dashboard Prescribers Admins Coaches Therapists Medica…" at bounding box center [321, 154] width 643 height 309
select select "2025-8"
select select "2025-9"
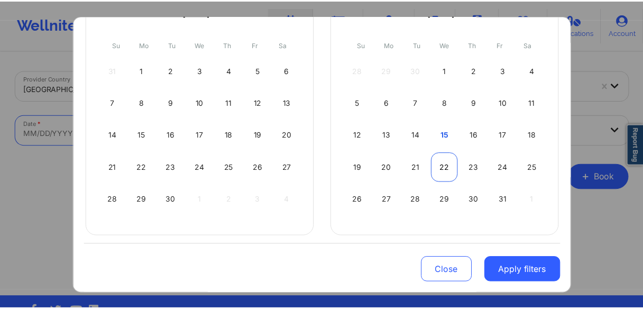
scroll to position [112, 0]
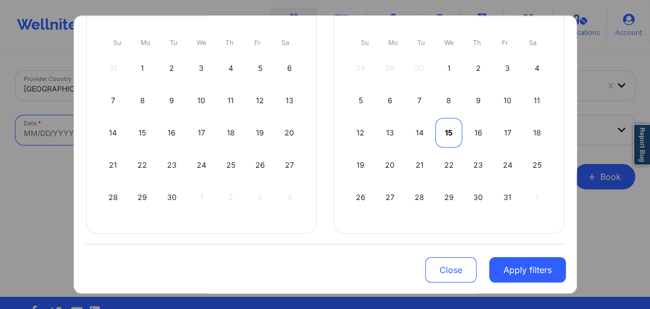
click at [446, 128] on div "15" at bounding box center [448, 133] width 27 height 30
select select "2025-9"
select select "2025-10"
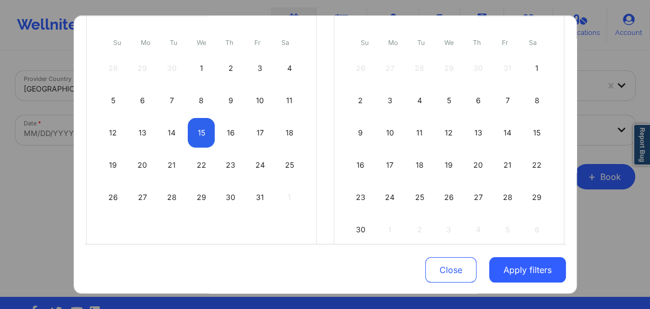
select select "2025-9"
select select "2025-10"
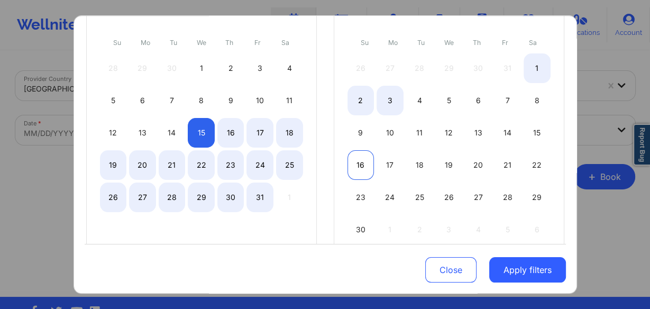
select select "2025-9"
select select "2025-10"
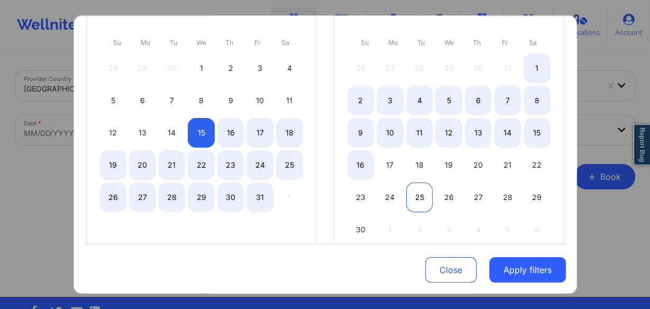
drag, startPoint x: 356, startPoint y: 162, endPoint x: 425, endPoint y: 195, distance: 76.9
click at [356, 162] on div "16" at bounding box center [361, 165] width 27 height 30
select select "2025-9"
select select "2025-10"
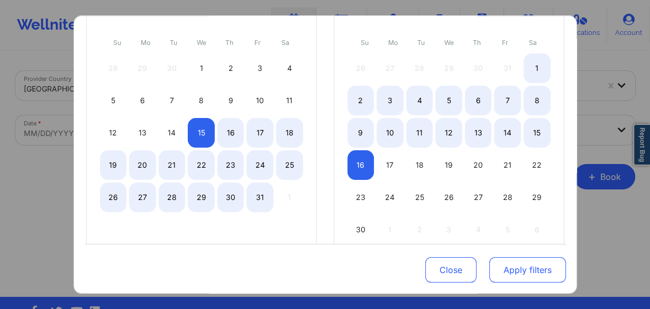
click at [520, 270] on button "Apply filters" at bounding box center [527, 269] width 77 height 25
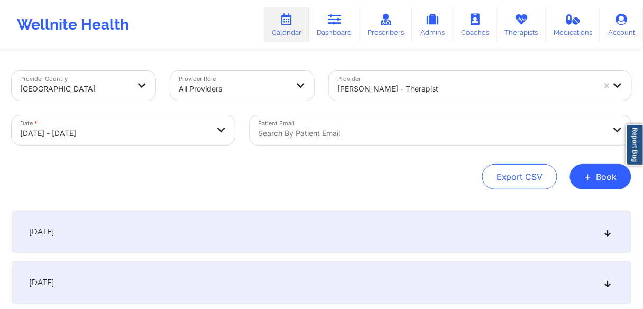
click at [104, 231] on div "[DATE]" at bounding box center [322, 232] width 620 height 42
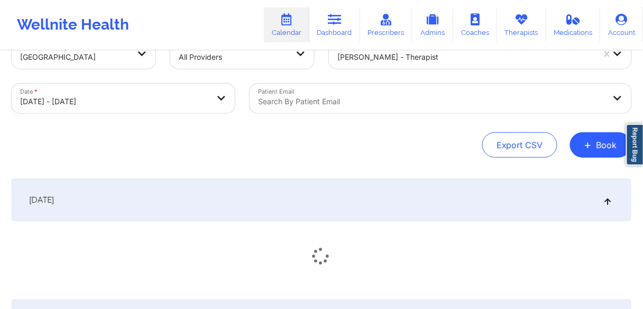
scroll to position [169, 0]
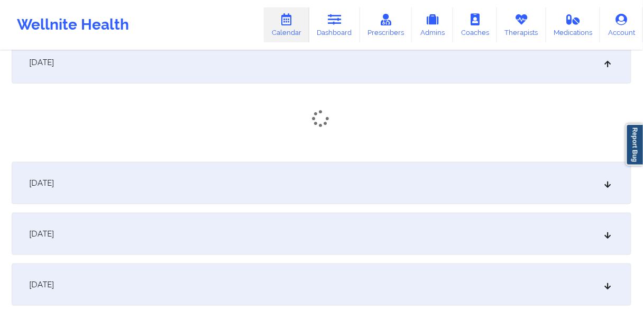
click at [93, 184] on div "[DATE]" at bounding box center [322, 183] width 620 height 42
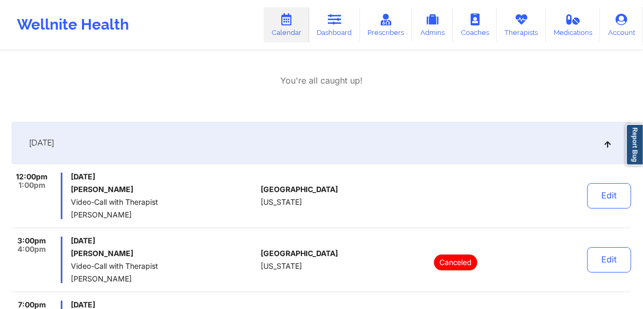
scroll to position [744, 0]
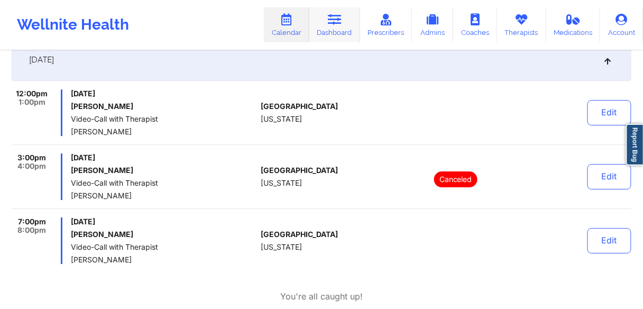
click at [330, 31] on link "Dashboard" at bounding box center [334, 24] width 51 height 35
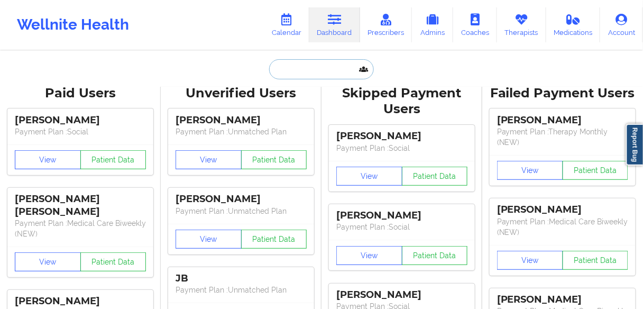
click at [306, 72] on input "text" at bounding box center [321, 69] width 105 height 20
paste input "[PERSON_NAME]"
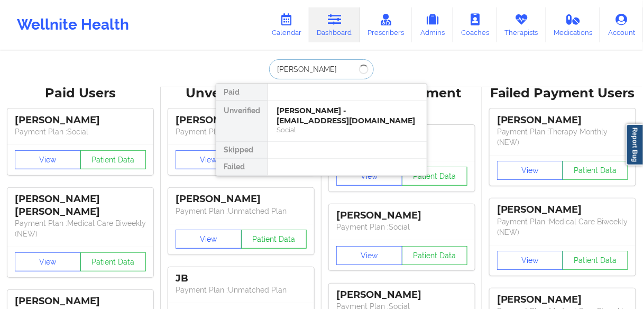
type input "[PERSON_NAME]"
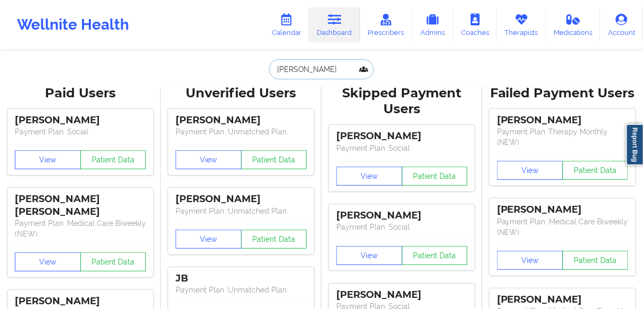
click at [340, 69] on input "[PERSON_NAME]" at bounding box center [321, 69] width 105 height 20
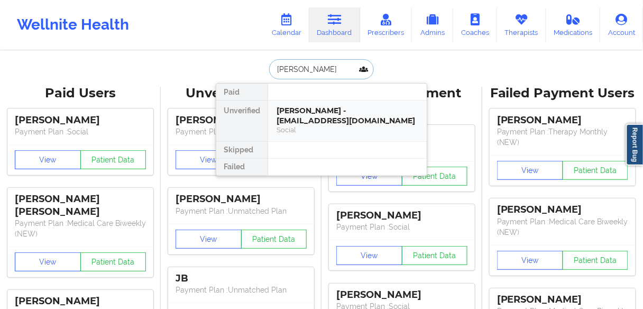
click at [306, 113] on div "[PERSON_NAME] - [EMAIL_ADDRESS][DOMAIN_NAME]" at bounding box center [348, 116] width 142 height 20
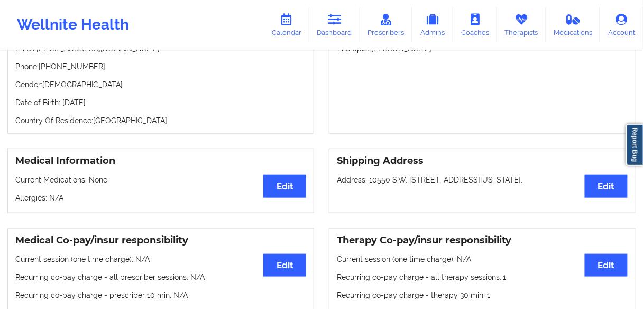
scroll to position [103, 0]
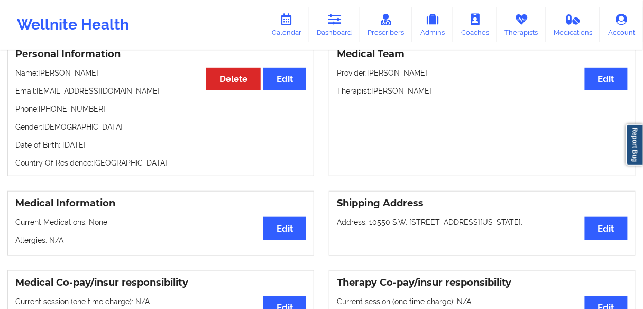
drag, startPoint x: 417, startPoint y: 93, endPoint x: 372, endPoint y: 93, distance: 45.0
click at [372, 93] on p "Therapist: [PERSON_NAME]" at bounding box center [482, 91] width 291 height 11
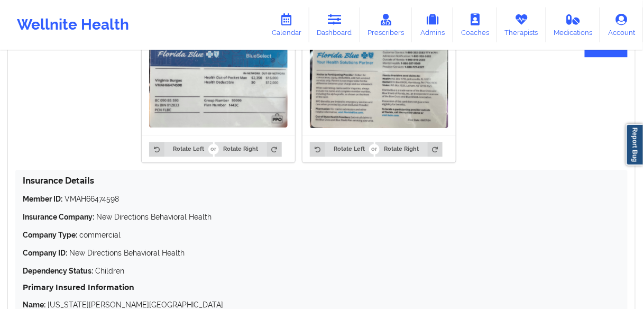
scroll to position [822, 0]
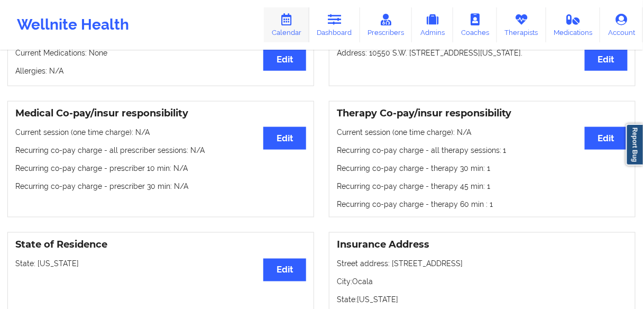
click at [288, 26] on link "Calendar" at bounding box center [286, 24] width 45 height 35
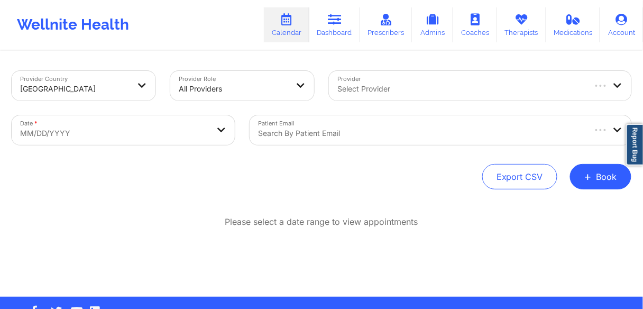
click at [367, 90] on div at bounding box center [461, 89] width 247 height 13
paste input "[PERSON_NAME]"
type input "[PERSON_NAME]"
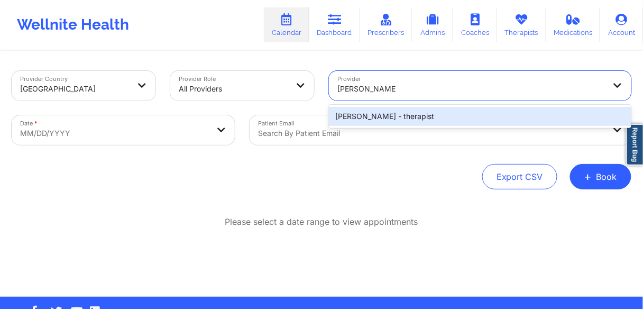
click at [370, 119] on div "[PERSON_NAME] - therapist" at bounding box center [480, 116] width 303 height 19
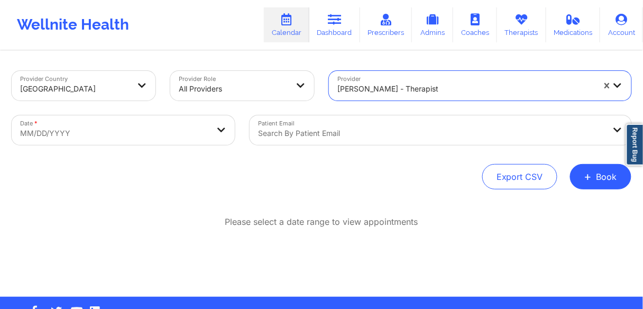
click at [114, 138] on body "Wellnite Health Calendar Dashboard Prescribers Admins Coaches Therapists Medica…" at bounding box center [321, 154] width 643 height 309
select select "2025-8"
select select "2025-9"
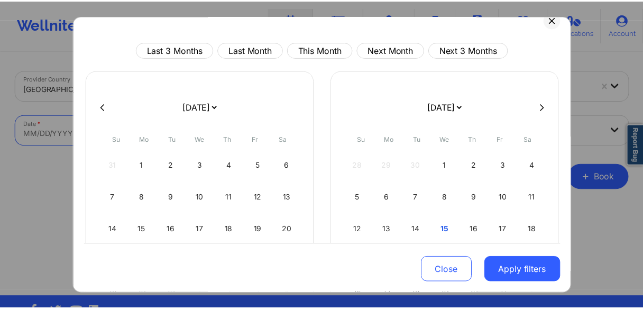
scroll to position [42, 0]
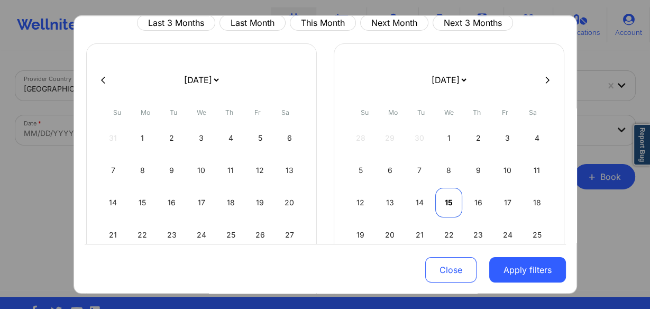
click at [445, 204] on div "15" at bounding box center [448, 203] width 27 height 30
select select "2025-9"
select select "2025-10"
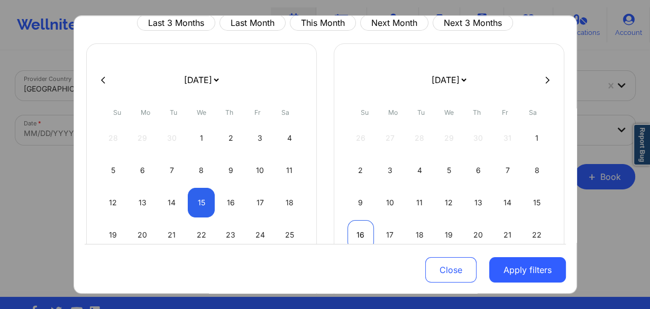
select select "2025-9"
select select "2025-10"
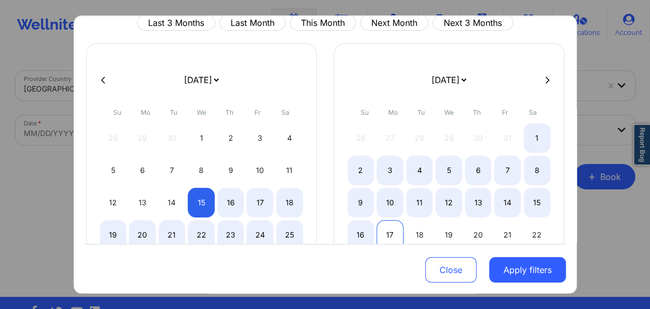
select select "2025-9"
select select "2025-10"
select select "2025-9"
select select "2025-10"
click at [361, 230] on div "16" at bounding box center [361, 235] width 27 height 30
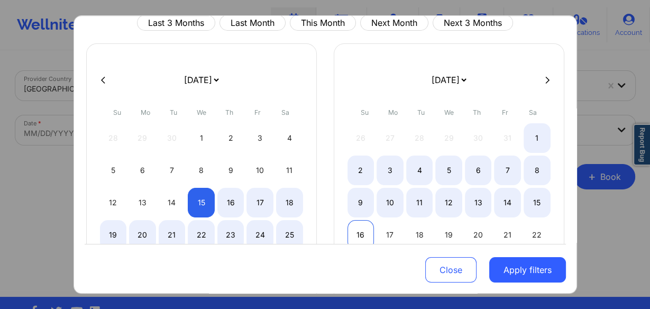
select select "2025-9"
select select "2025-10"
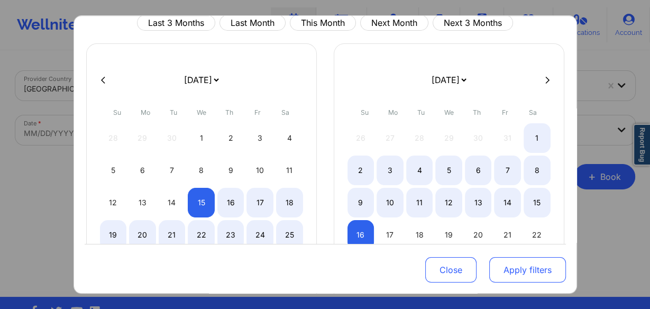
click at [538, 269] on button "Apply filters" at bounding box center [527, 269] width 77 height 25
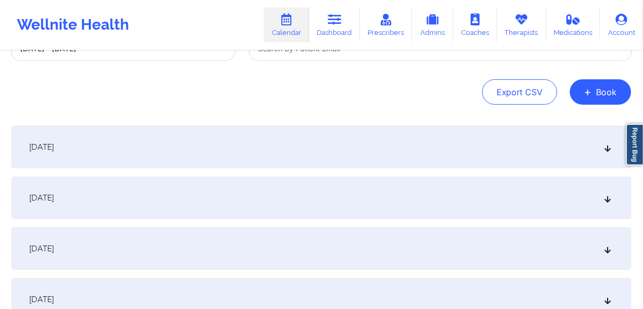
click at [102, 198] on div "[DATE]" at bounding box center [322, 198] width 620 height 42
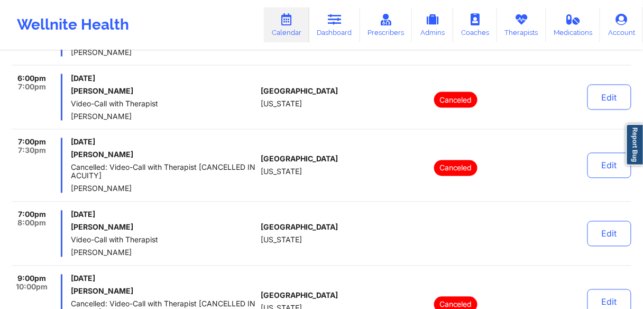
scroll to position [381, 0]
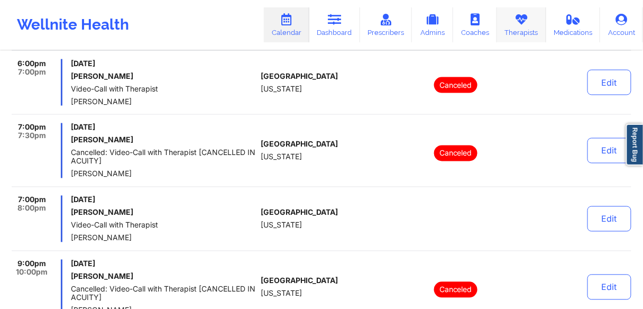
scroll to position [272, 0]
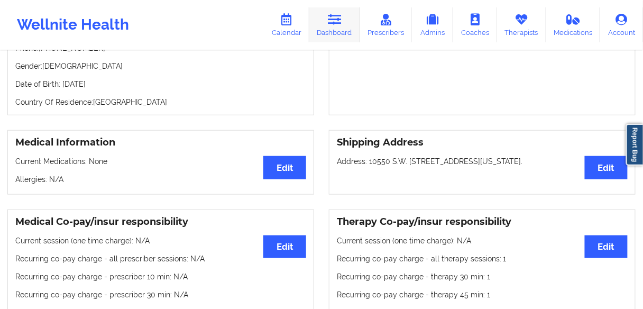
click at [332, 22] on icon at bounding box center [335, 20] width 14 height 12
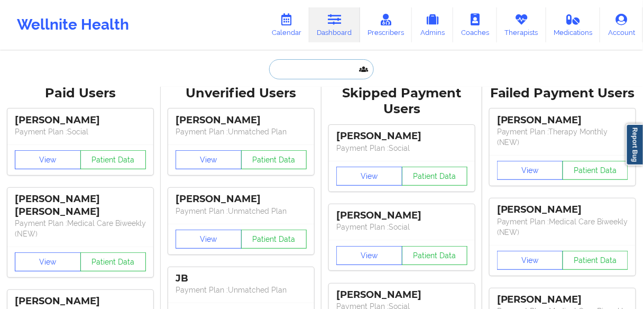
click at [302, 71] on input "text" at bounding box center [321, 69] width 105 height 20
paste input "[PERSON_NAME]"
type input "[PERSON_NAME]"
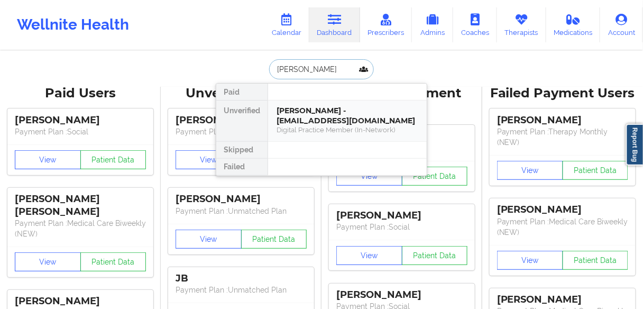
click at [295, 114] on div "[PERSON_NAME] - [EMAIL_ADDRESS][DOMAIN_NAME]" at bounding box center [348, 116] width 142 height 20
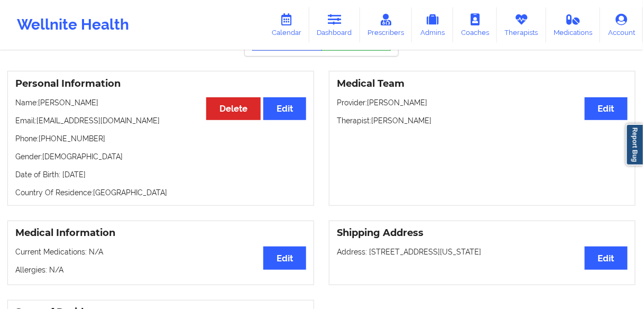
scroll to position [127, 0]
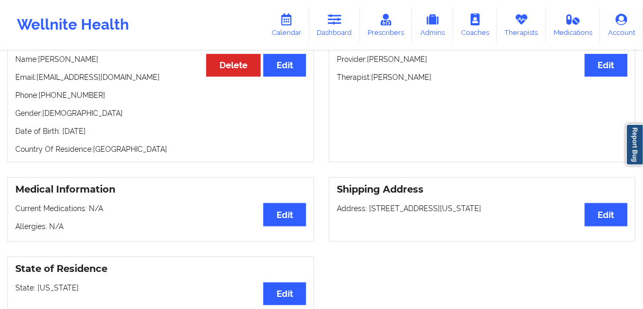
click at [74, 95] on p "Phone: [PHONE_NUMBER]" at bounding box center [160, 95] width 291 height 11
click at [336, 28] on link "Dashboard" at bounding box center [334, 24] width 51 height 35
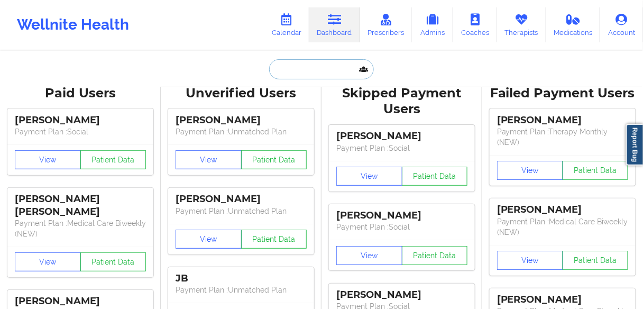
click at [312, 66] on input "text" at bounding box center [321, 69] width 105 height 20
paste input "[PERSON_NAME]"
type input "[PERSON_NAME]"
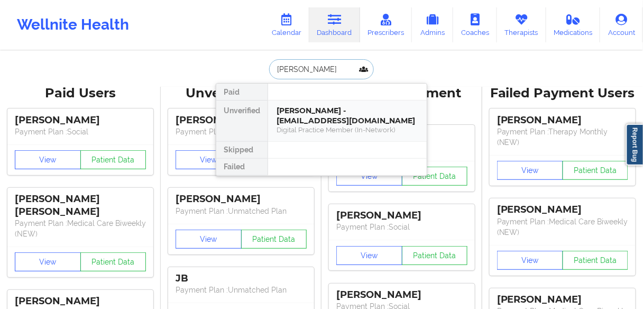
click at [302, 116] on div "[PERSON_NAME] - [EMAIL_ADDRESS][DOMAIN_NAME]" at bounding box center [348, 116] width 142 height 20
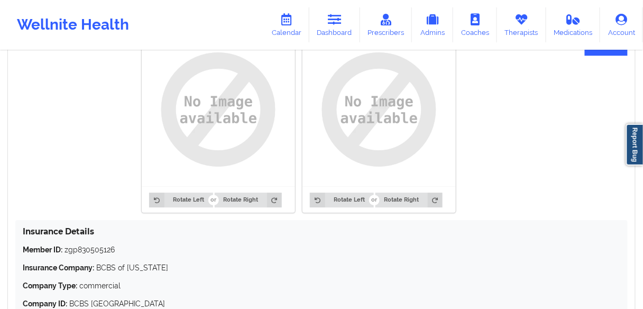
scroll to position [632, 0]
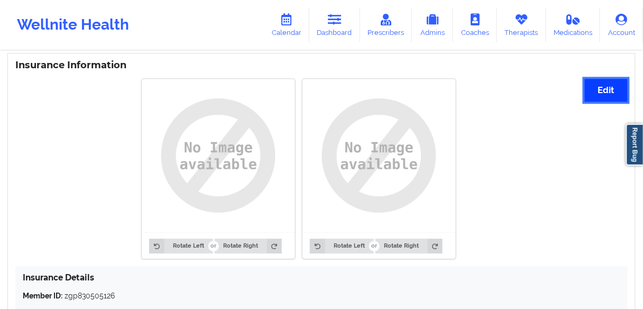
click at [596, 86] on button "Edit" at bounding box center [606, 90] width 43 height 23
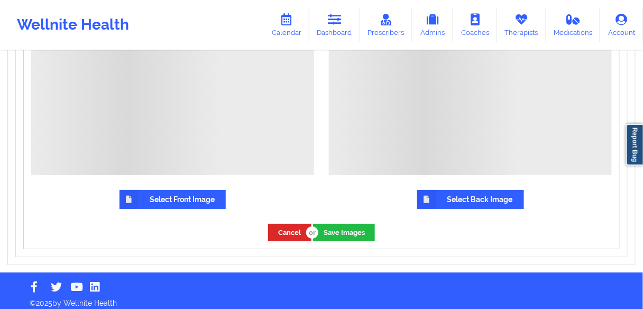
scroll to position [879, 0]
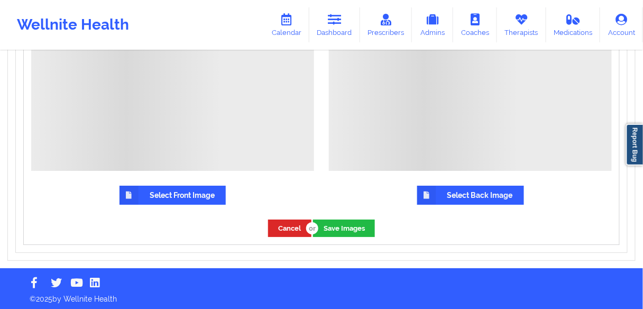
click at [196, 196] on label "Select Front Image" at bounding box center [173, 195] width 106 height 19
click at [0, 0] on input "Select Front Image" at bounding box center [0, 0] width 0 height 0
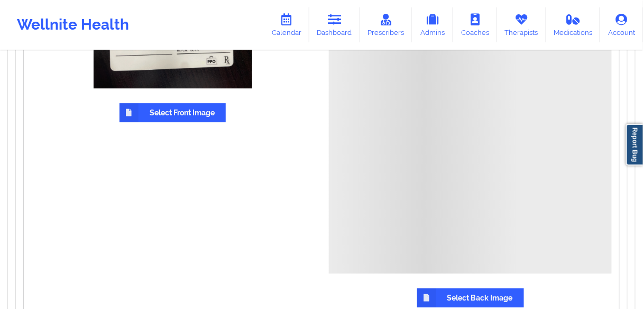
scroll to position [841, 0]
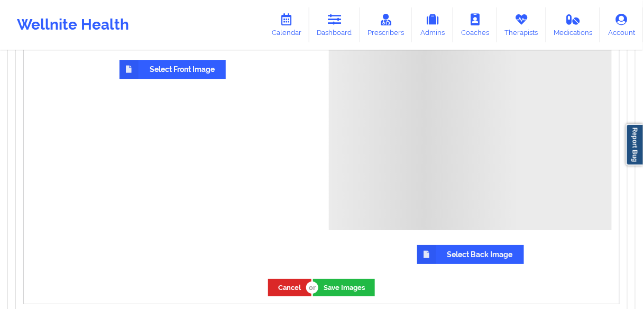
click at [466, 252] on label "Select Back Image" at bounding box center [470, 254] width 107 height 19
click at [0, 0] on input "Select Back Image" at bounding box center [0, 0] width 0 height 0
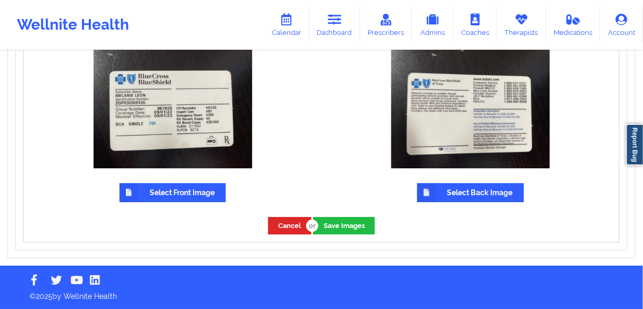
scroll to position [715, 0]
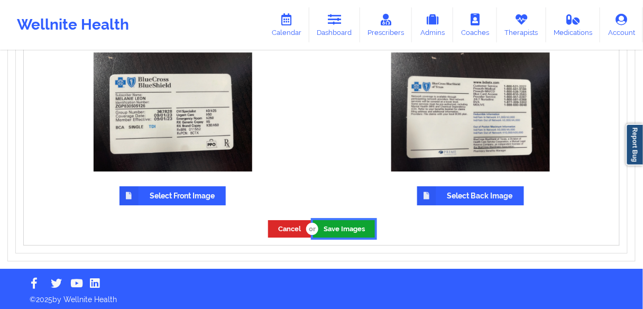
click at [342, 222] on button "Save Images" at bounding box center [344, 228] width 62 height 17
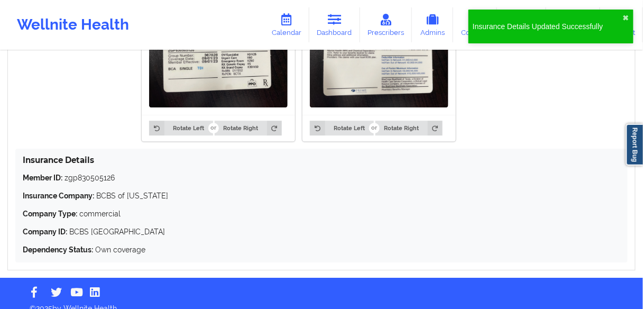
scroll to position [672, 0]
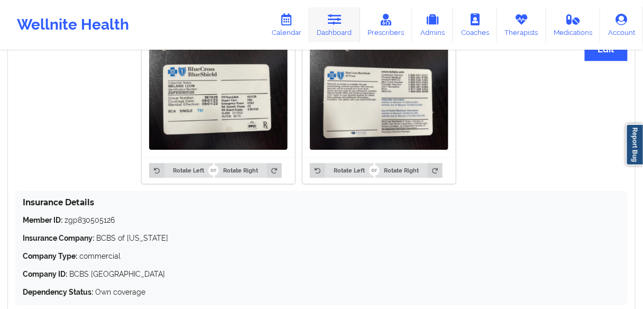
click at [335, 29] on link "Dashboard" at bounding box center [334, 24] width 51 height 35
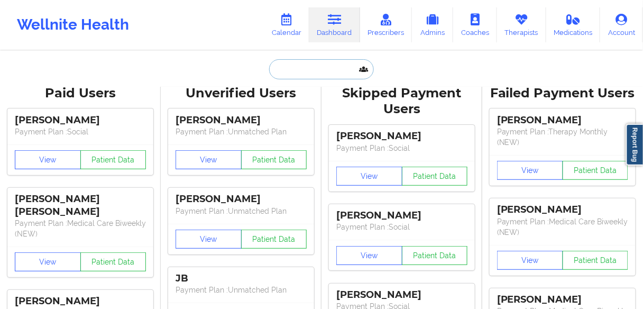
click at [309, 75] on input "text" at bounding box center [321, 69] width 105 height 20
paste input "[PERSON_NAME]"
type input "[PERSON_NAME]"
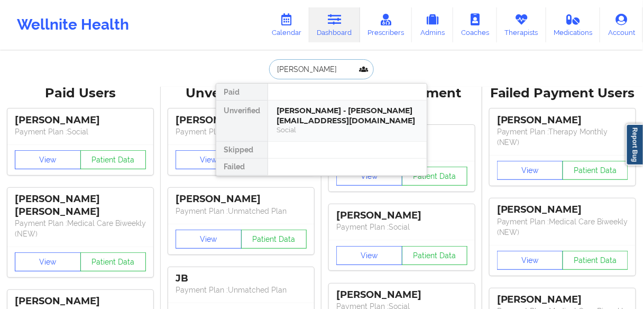
click at [307, 117] on div "[PERSON_NAME] - [PERSON_NAME][EMAIL_ADDRESS][DOMAIN_NAME]" at bounding box center [348, 116] width 142 height 20
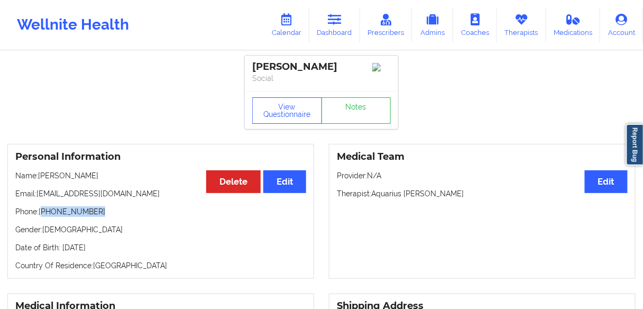
drag, startPoint x: 101, startPoint y: 213, endPoint x: 44, endPoint y: 214, distance: 56.1
click at [43, 214] on p "Phone: [PHONE_NUMBER]" at bounding box center [160, 211] width 291 height 11
